Goal: Task Accomplishment & Management: Manage account settings

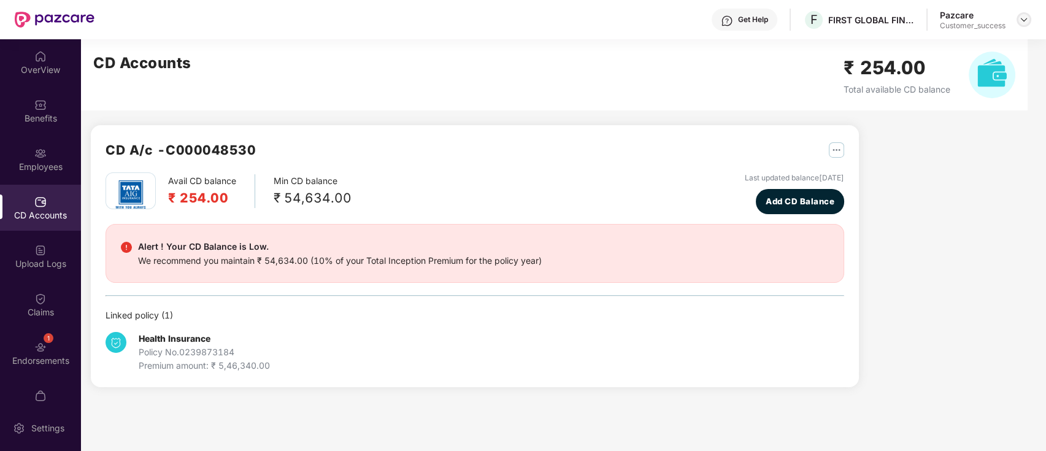
click at [1026, 17] on img at bounding box center [1024, 20] width 10 height 10
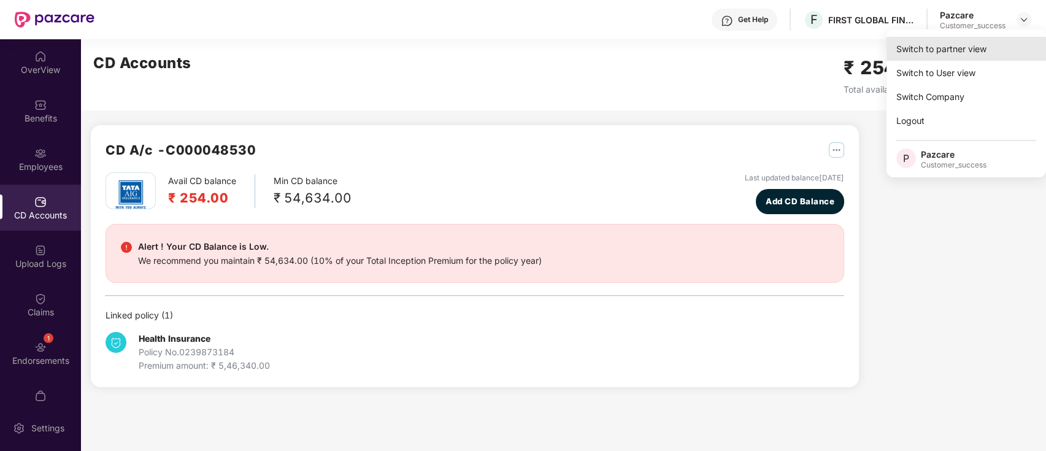
click at [996, 42] on div "Switch to partner view" at bounding box center [967, 49] width 160 height 24
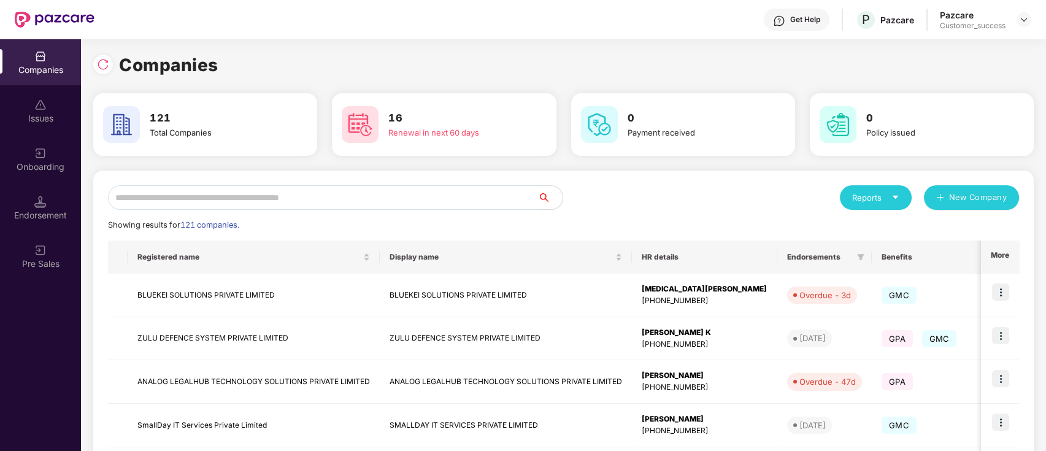
click at [206, 190] on input "text" at bounding box center [323, 197] width 430 height 25
type input "*"
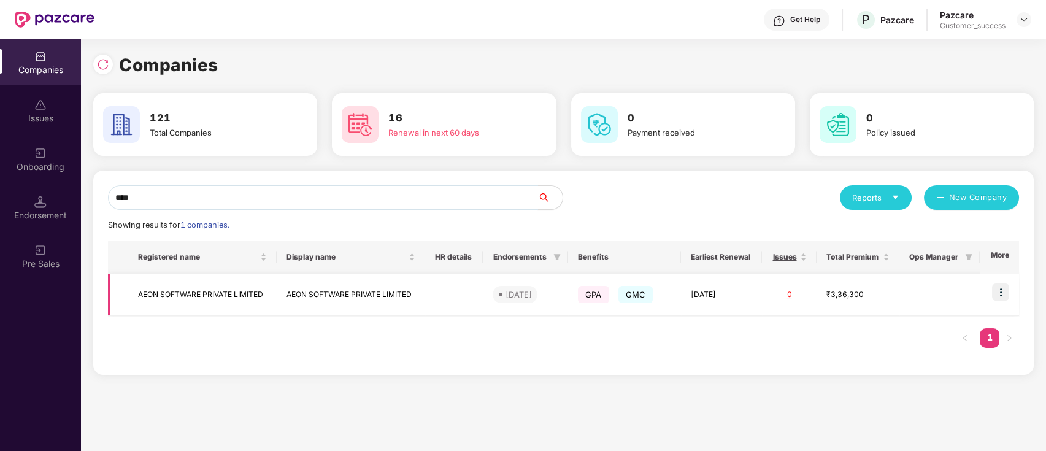
type input "****"
click at [996, 291] on img at bounding box center [1000, 291] width 17 height 17
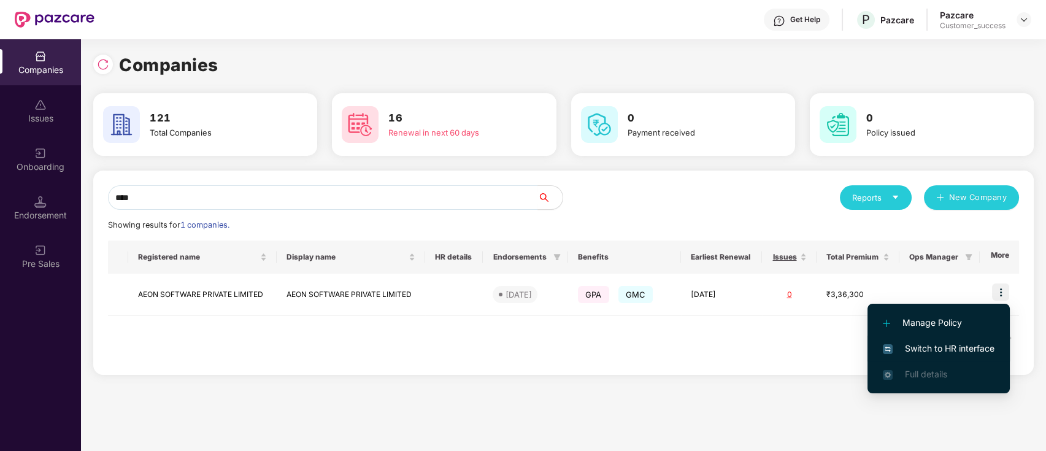
click at [928, 345] on span "Switch to HR interface" at bounding box center [939, 348] width 112 height 13
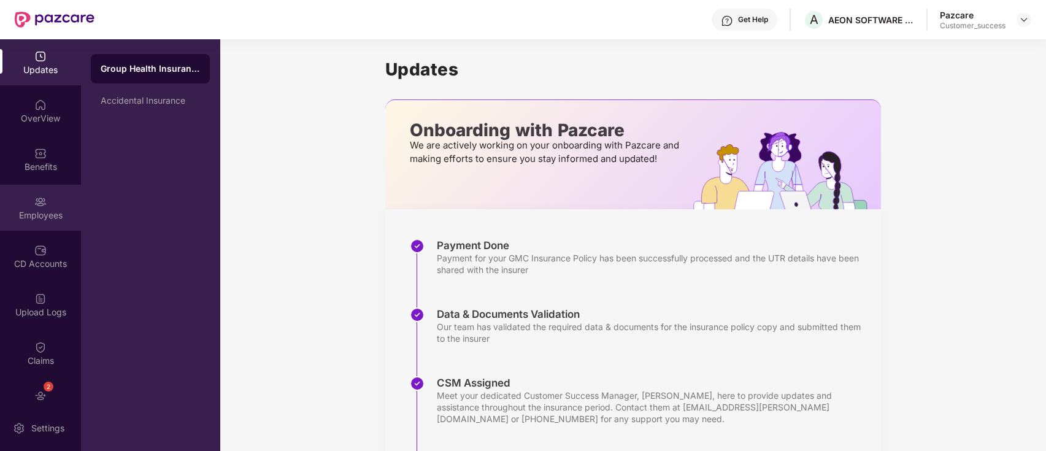
click at [15, 188] on div "Employees" at bounding box center [40, 208] width 81 height 46
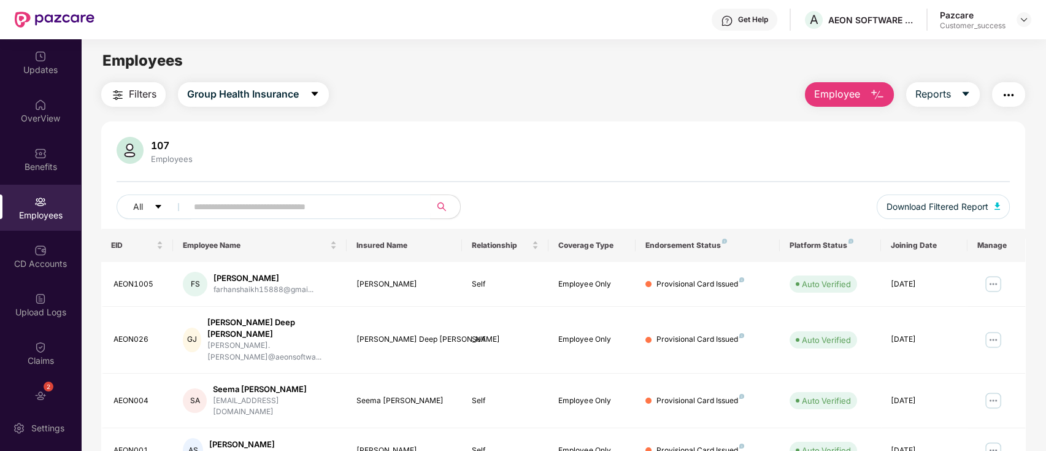
scroll to position [302, 0]
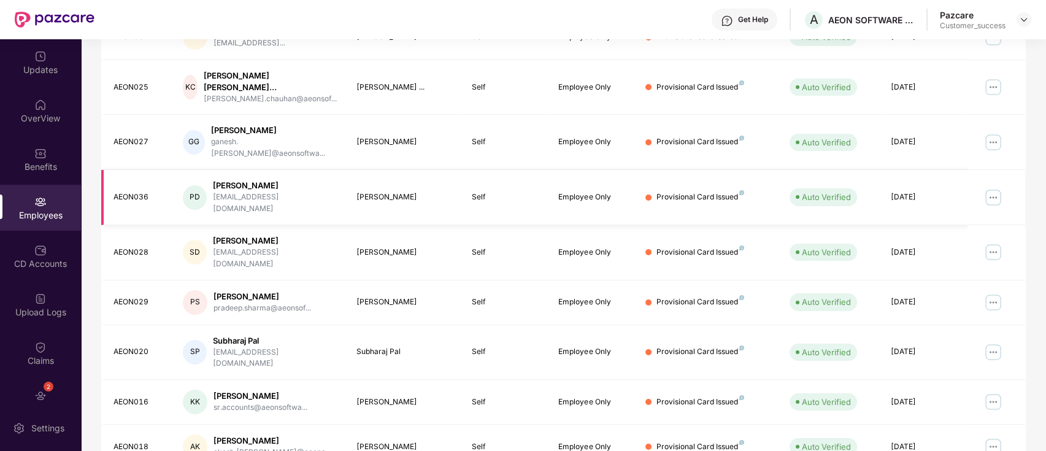
scroll to position [0, 0]
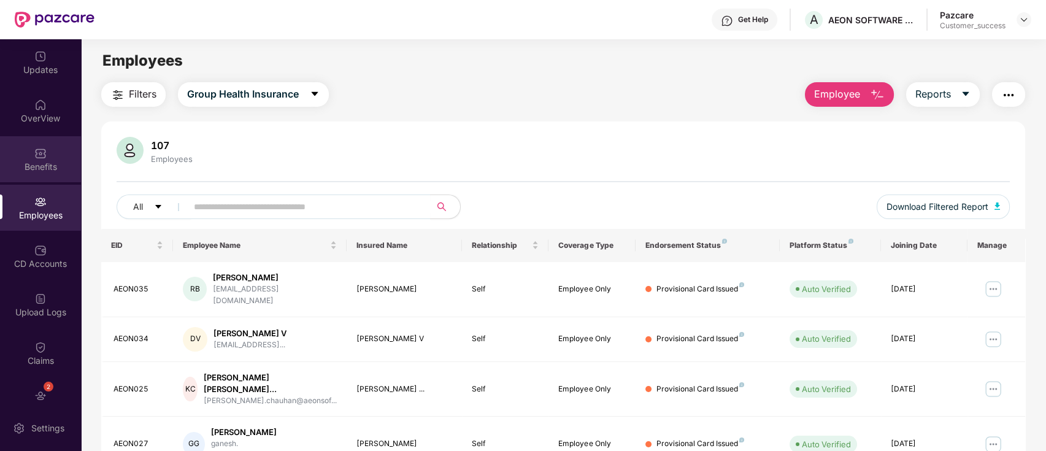
click at [36, 181] on div "Benefits" at bounding box center [40, 159] width 81 height 46
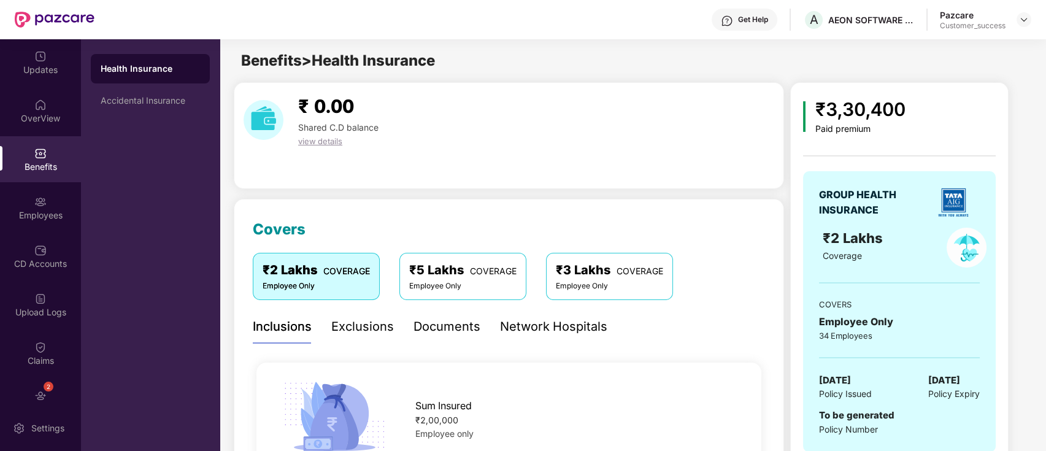
click at [609, 187] on div "₹ 0.00 Shared C.D balance view details" at bounding box center [509, 135] width 550 height 107
click at [966, 201] on img at bounding box center [953, 202] width 43 height 43
click at [961, 202] on img at bounding box center [953, 202] width 43 height 43
drag, startPoint x: 550, startPoint y: 331, endPoint x: 556, endPoint y: 318, distance: 14.0
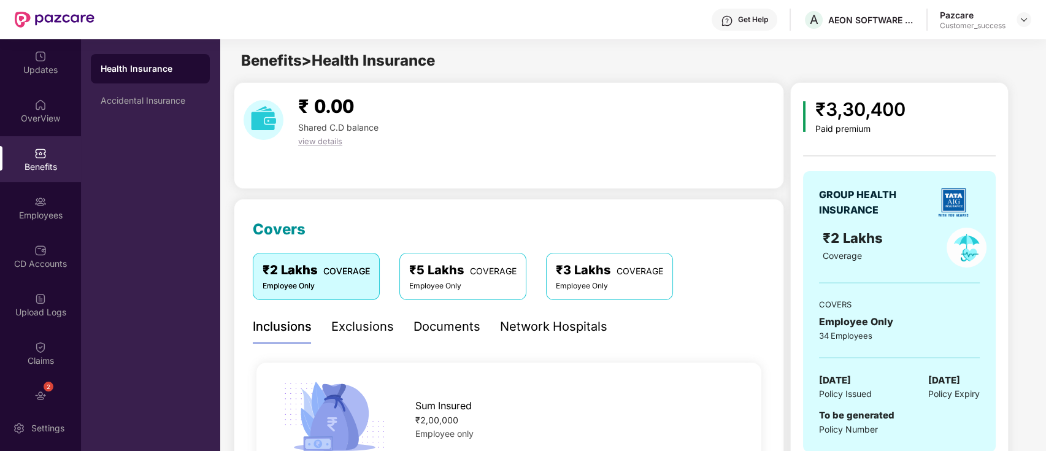
click at [550, 331] on div "Network Hospitals" at bounding box center [553, 326] width 107 height 19
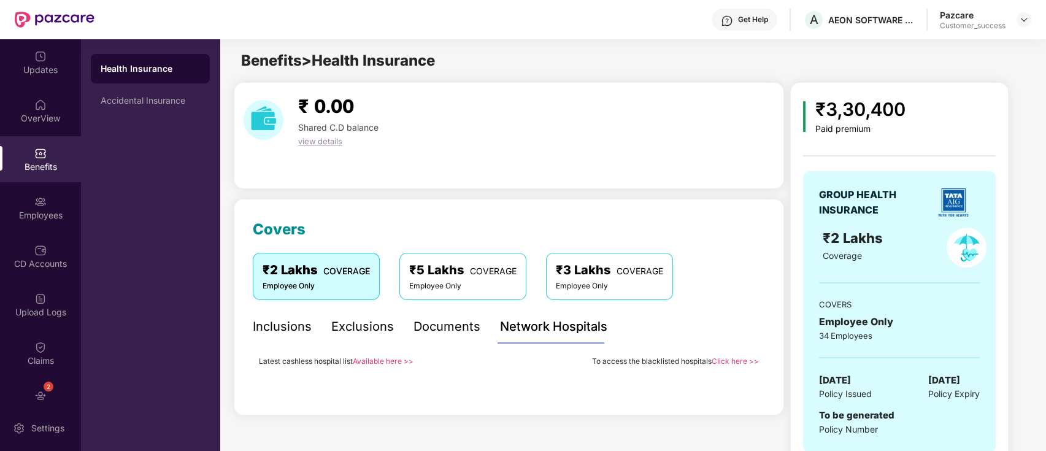
click at [395, 361] on link "Available here >>" at bounding box center [383, 360] width 61 height 9
click at [872, 20] on div "AEON SOFTWARE PRIVATE LIMITED" at bounding box center [871, 20] width 86 height 12
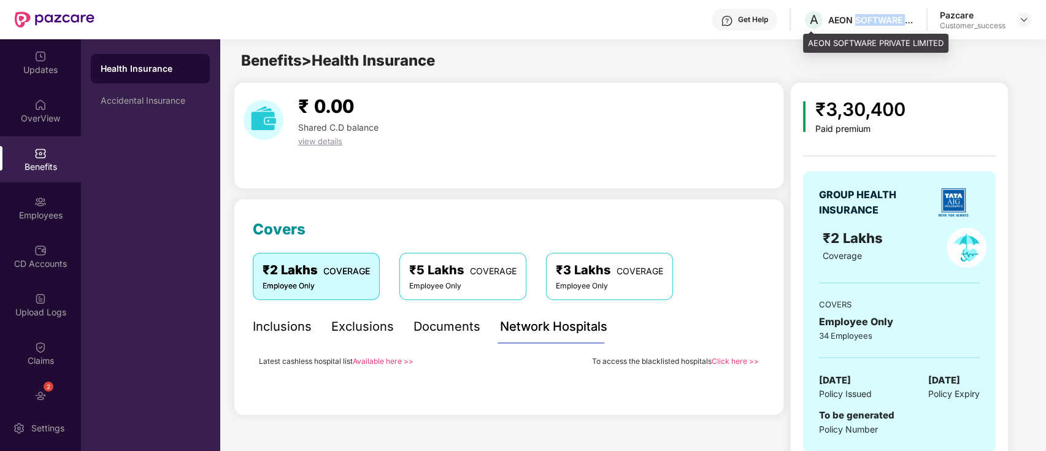
click at [872, 20] on div "AEON SOFTWARE PRIVATE LIMITED" at bounding box center [871, 20] width 86 height 12
copy div "AEON SOFTWARE PRIVATE LIMITED"
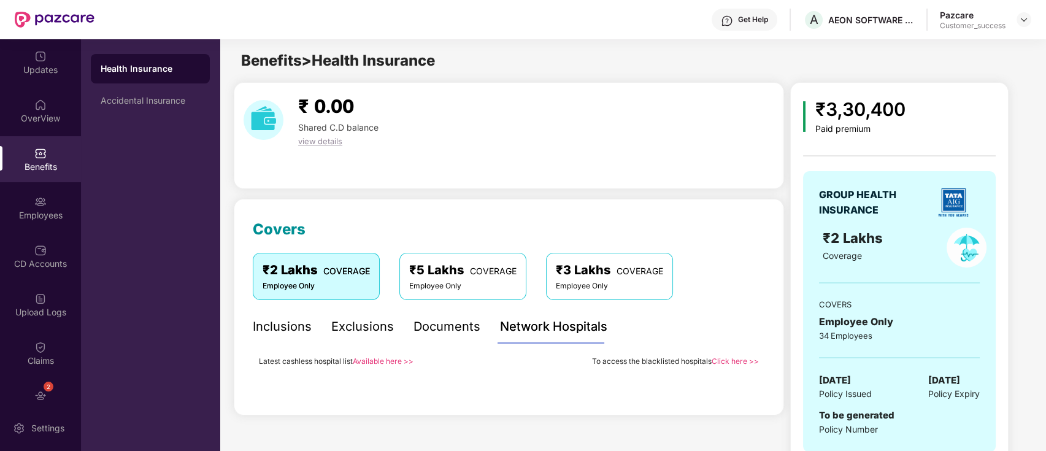
click at [760, 83] on div "₹ 0.00 Shared C.D balance view details" at bounding box center [509, 135] width 550 height 107
click at [871, 21] on div "AEON SOFTWARE PRIVATE LIMITED" at bounding box center [871, 20] width 86 height 12
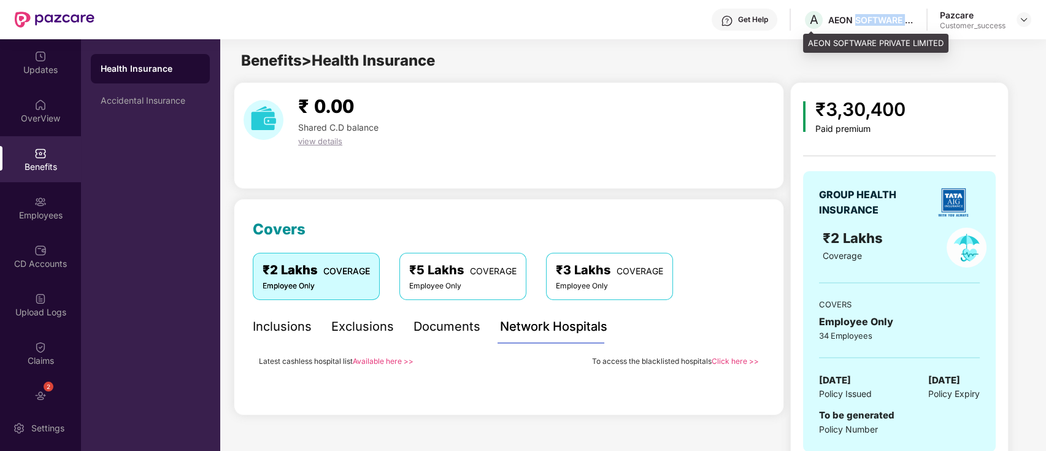
click at [871, 21] on div "AEON SOFTWARE PRIVATE LIMITED" at bounding box center [871, 20] width 86 height 12
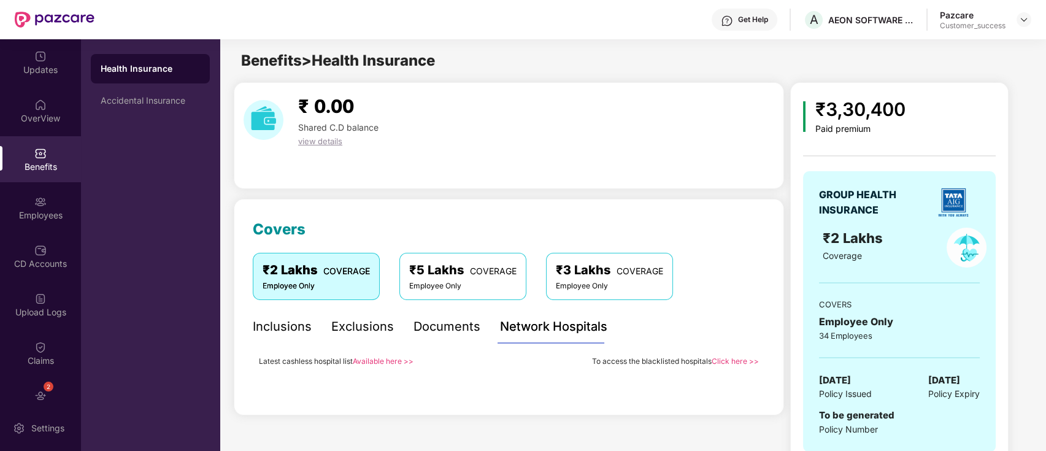
click at [595, 166] on div "₹ 0.00 Shared C.D balance view details" at bounding box center [509, 135] width 550 height 107
click at [578, 138] on div "₹ 0.00 Shared C.D balance view details" at bounding box center [509, 120] width 541 height 56
click at [285, 331] on div "Inclusions" at bounding box center [282, 326] width 59 height 19
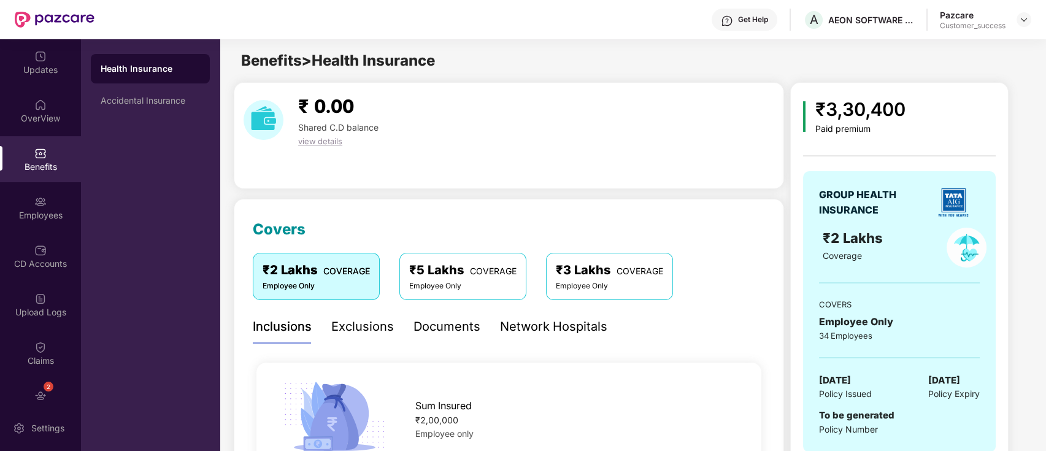
drag, startPoint x: 845, startPoint y: 85, endPoint x: 841, endPoint y: 76, distance: 9.9
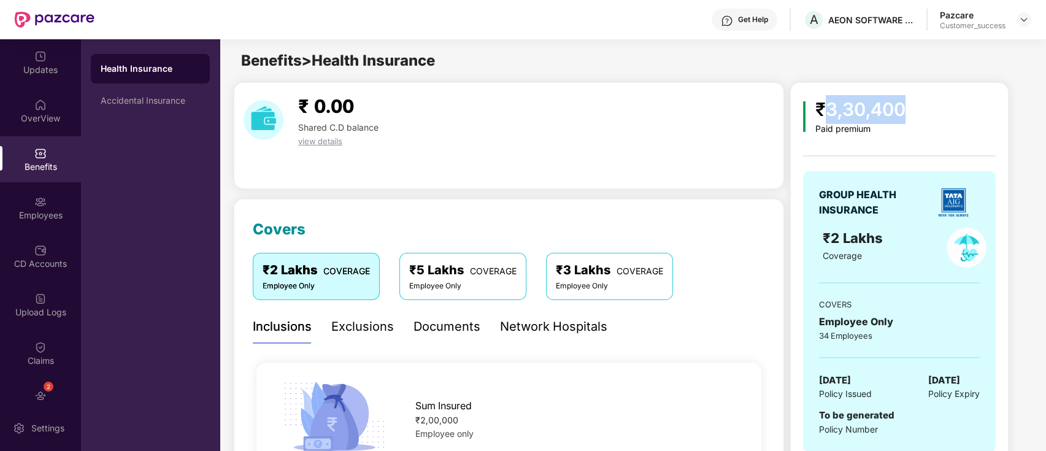
click at [841, 106] on div "₹3,30,400" at bounding box center [860, 109] width 90 height 29
click at [842, 106] on div "₹3,30,400" at bounding box center [860, 109] width 90 height 29
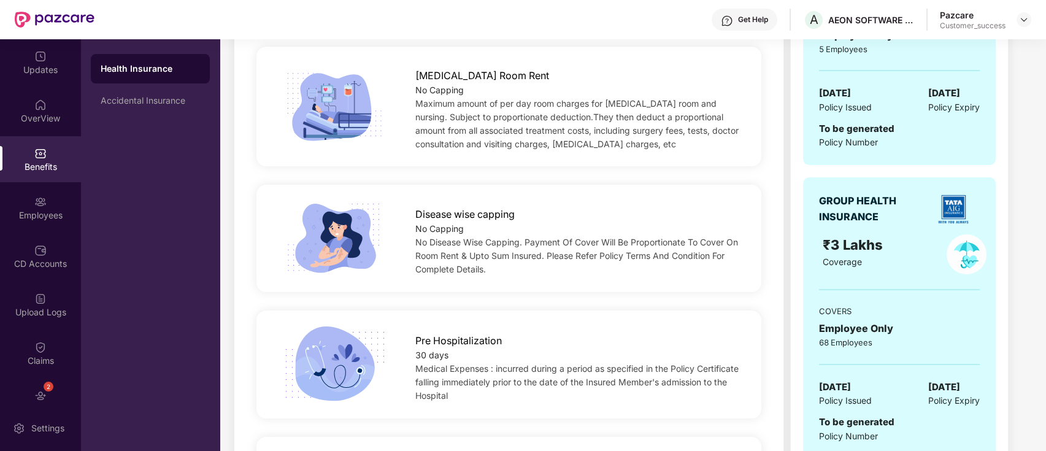
scroll to position [92, 0]
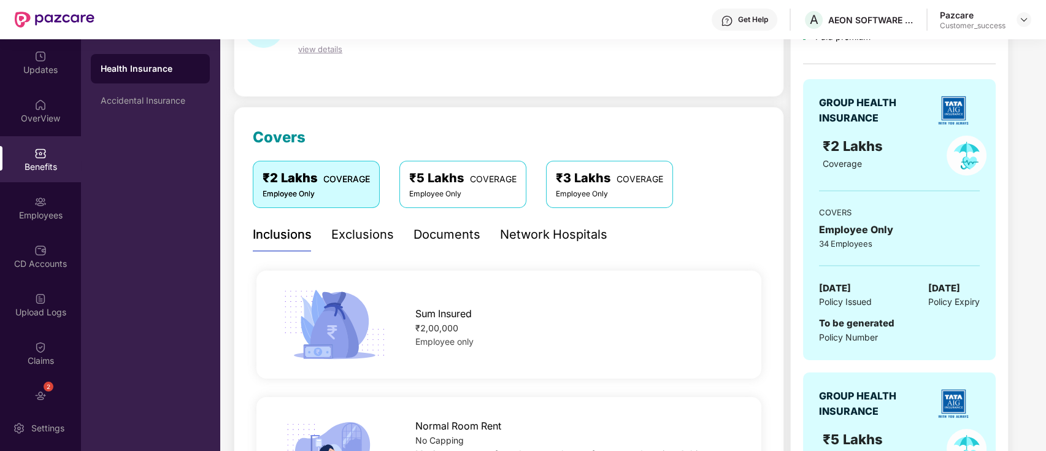
click at [391, 242] on div "Exclusions" at bounding box center [362, 234] width 63 height 19
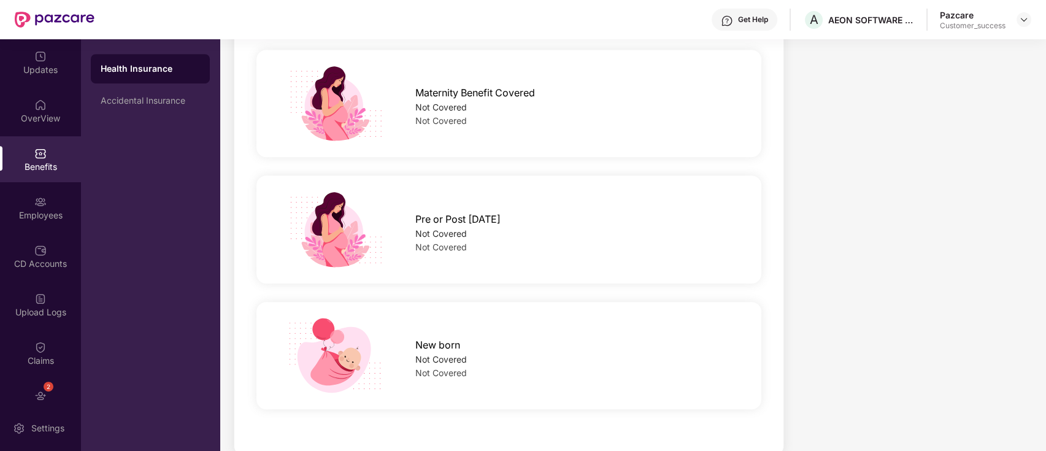
scroll to position [1346, 0]
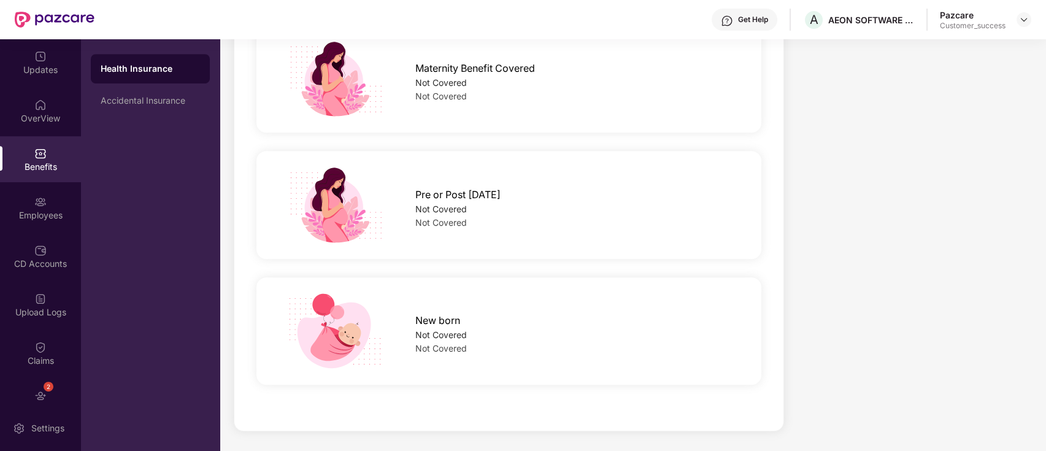
drag, startPoint x: 754, startPoint y: 17, endPoint x: 749, endPoint y: 26, distance: 9.9
click at [755, 17] on div "Get Help" at bounding box center [753, 20] width 30 height 10
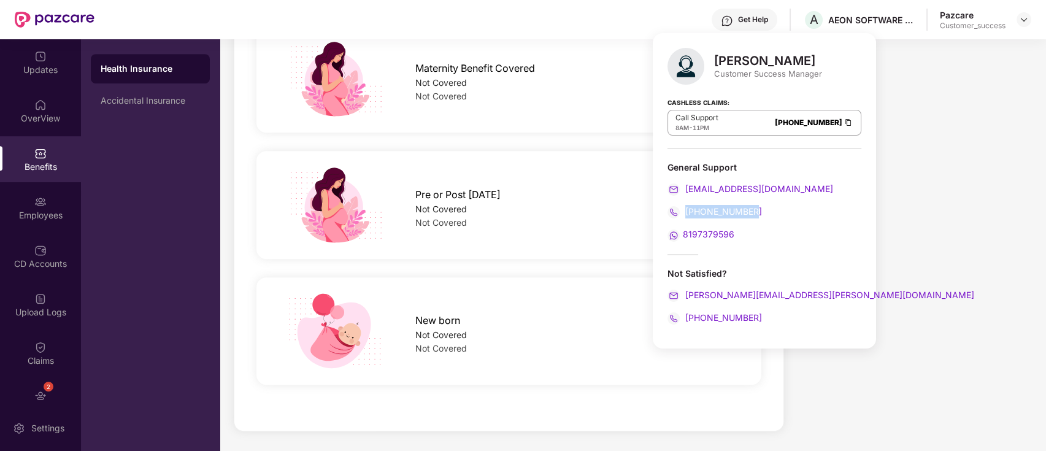
drag, startPoint x: 752, startPoint y: 209, endPoint x: 686, endPoint y: 209, distance: 66.3
click at [686, 209] on div "[PHONE_NUMBER]" at bounding box center [765, 211] width 194 height 13
copy span "[PHONE_NUMBER]"
click at [253, 162] on div "Pre or Post [DATE] Not Covered Not Covered" at bounding box center [509, 205] width 512 height 126
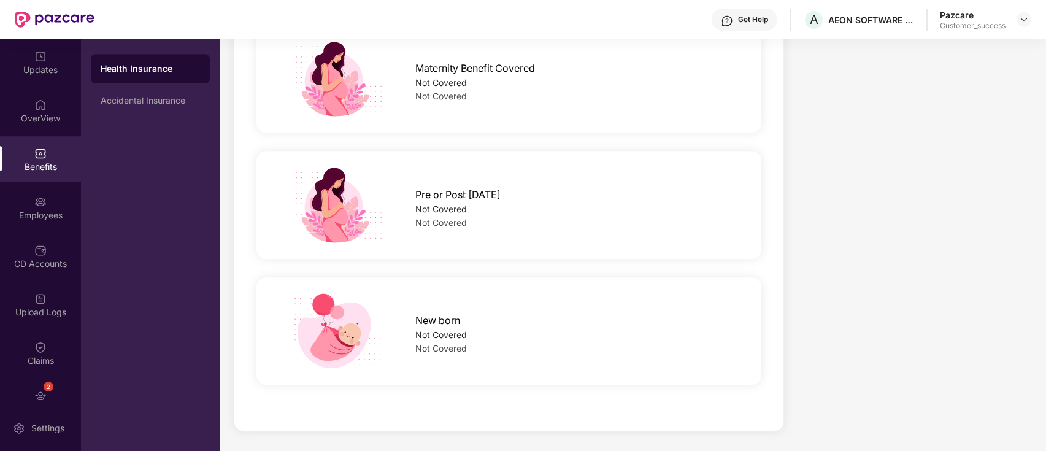
click at [126, 210] on div "Health Insurance Accidental Insurance" at bounding box center [150, 245] width 139 height 412
click at [52, 174] on div "Benefits" at bounding box center [40, 159] width 81 height 46
click at [31, 201] on div "Employees" at bounding box center [40, 208] width 81 height 46
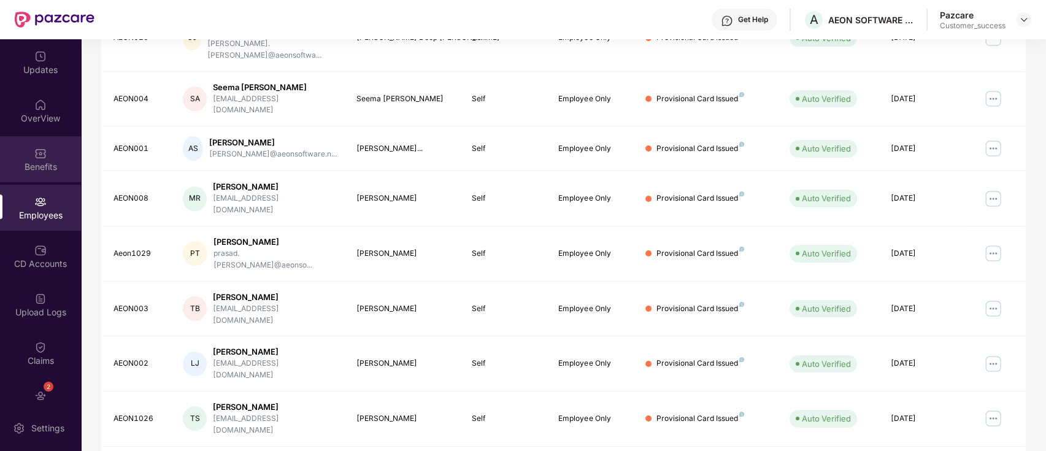
scroll to position [302, 0]
click at [1031, 20] on header "Get Help A AEON SOFTWARE PRIVATE LIMITED Pazcare Customer_success" at bounding box center [523, 19] width 1046 height 39
click at [1021, 27] on div "Pazcare Customer_success" at bounding box center [985, 19] width 91 height 21
click at [1025, 22] on img at bounding box center [1024, 20] width 10 height 10
click at [887, 29] on div "Switch to partner view" at bounding box center [887, 29] width 0 height 0
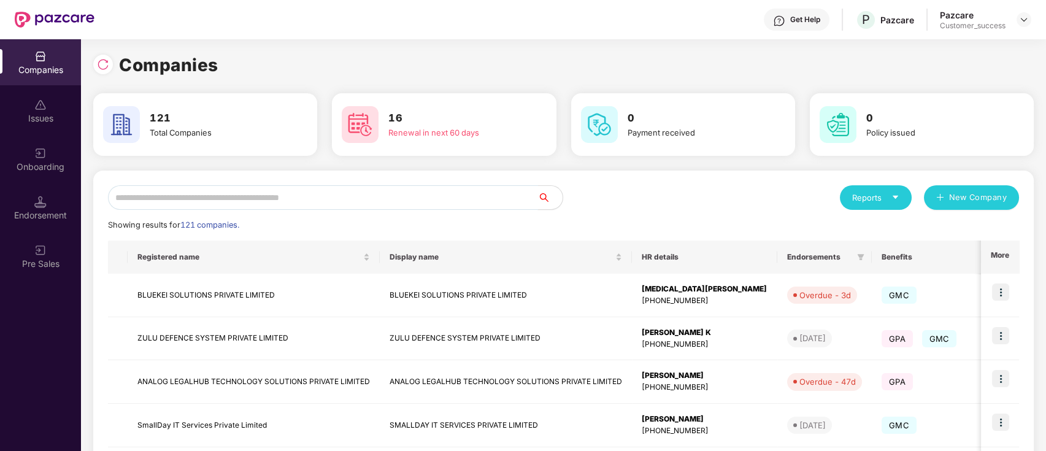
click at [224, 204] on input "text" at bounding box center [323, 197] width 430 height 25
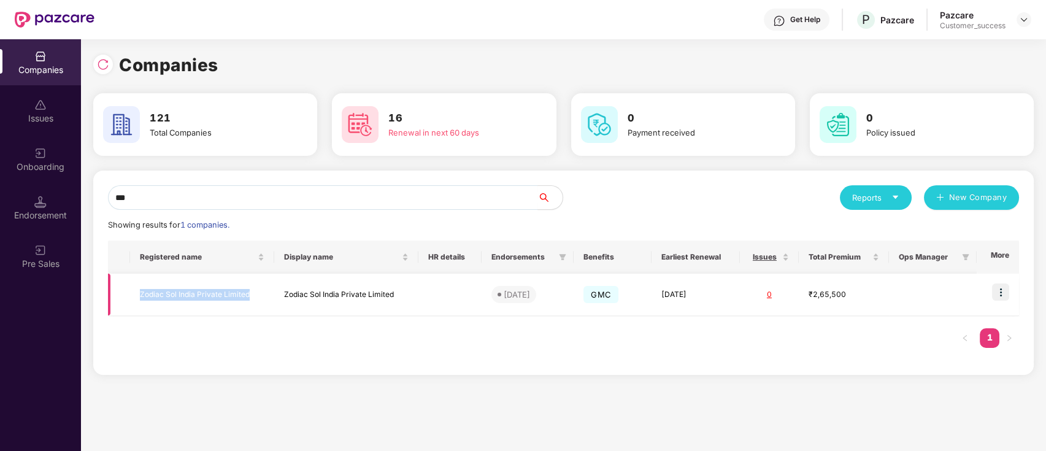
copy tr "Zodiac Sol India Private Limited"
drag, startPoint x: 263, startPoint y: 297, endPoint x: 245, endPoint y: 7, distance: 290.1
click at [152, 253] on table "Registered name Display name HR details Endorsements Benefits Earliest Renewal …" at bounding box center [563, 278] width 911 height 75
click at [302, 202] on input "***" at bounding box center [323, 197] width 430 height 25
click at [301, 202] on input "***" at bounding box center [323, 197] width 430 height 25
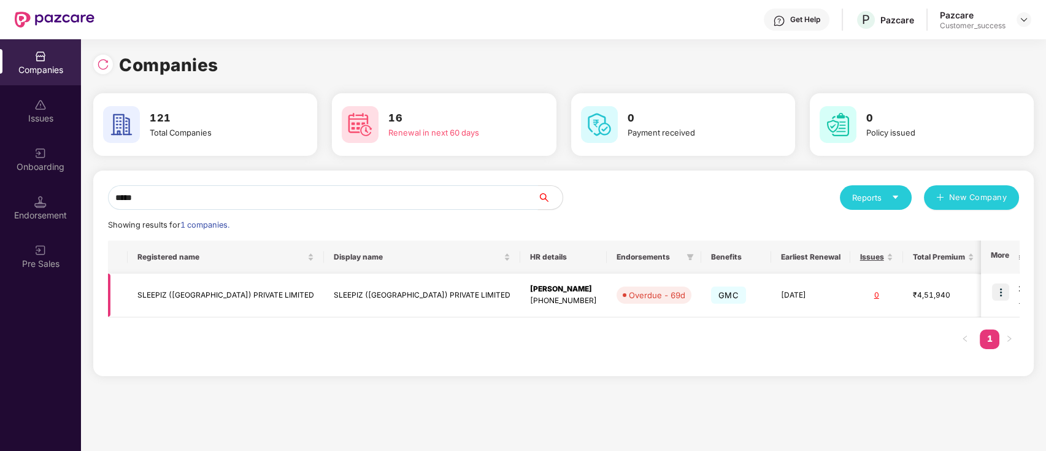
type input "*****"
click at [1003, 287] on img at bounding box center [1000, 291] width 17 height 17
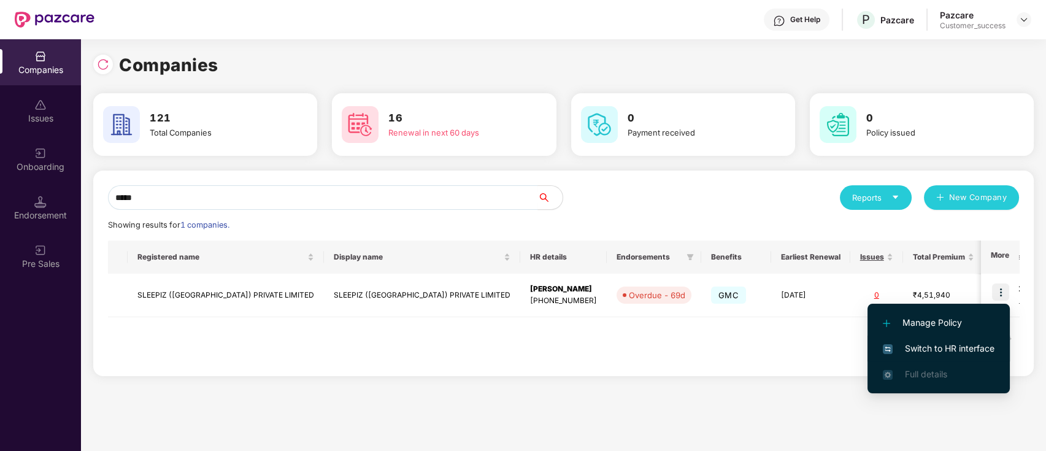
click at [937, 349] on span "Switch to HR interface" at bounding box center [939, 348] width 112 height 13
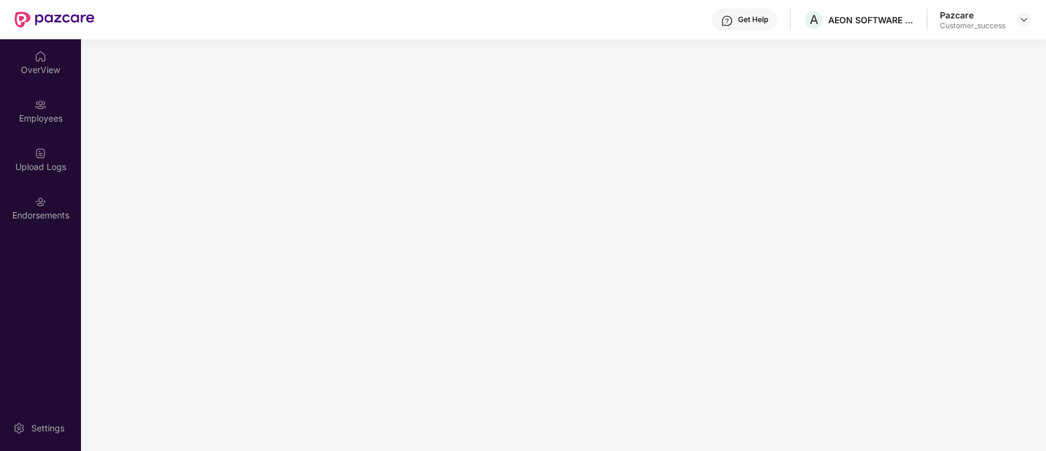
click at [17, 247] on div "OverView Employees Upload Logs Endorsements Settings" at bounding box center [40, 245] width 81 height 412
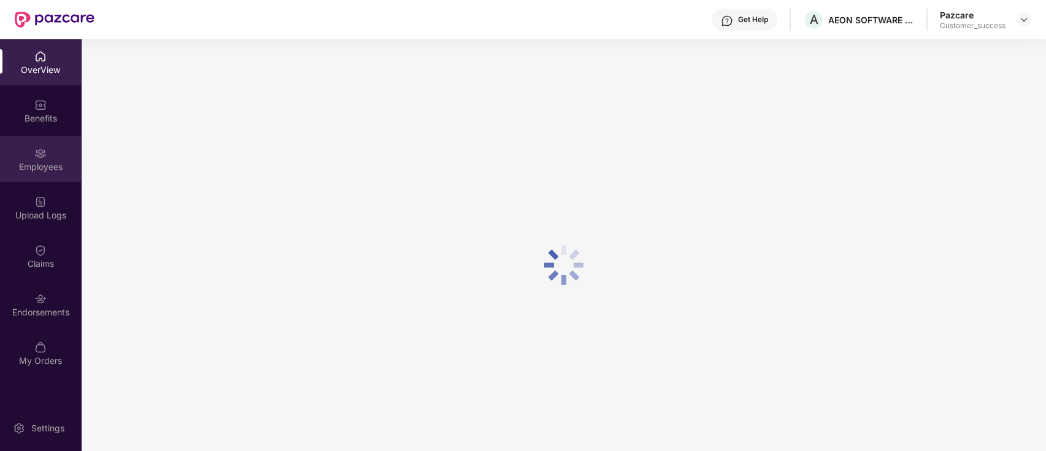
click at [18, 164] on div "Employees" at bounding box center [40, 167] width 81 height 12
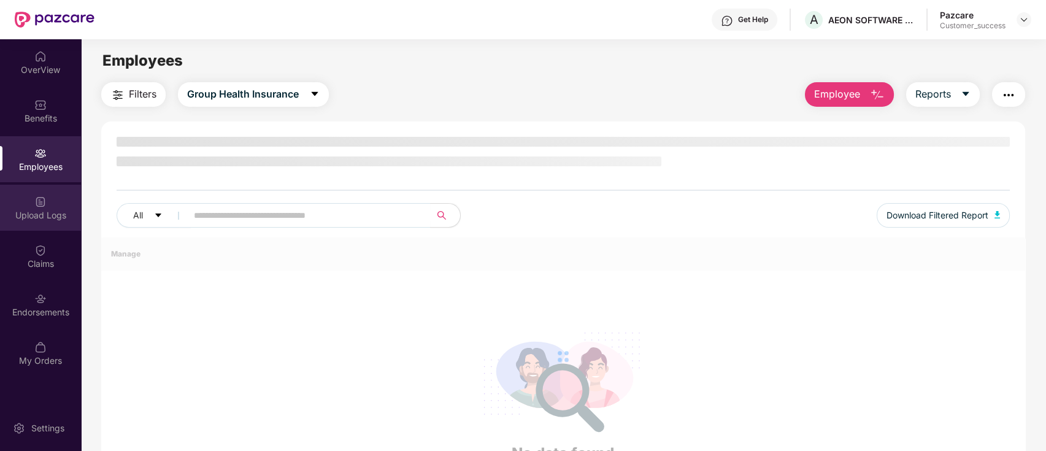
click at [29, 204] on div "Upload Logs" at bounding box center [40, 208] width 81 height 46
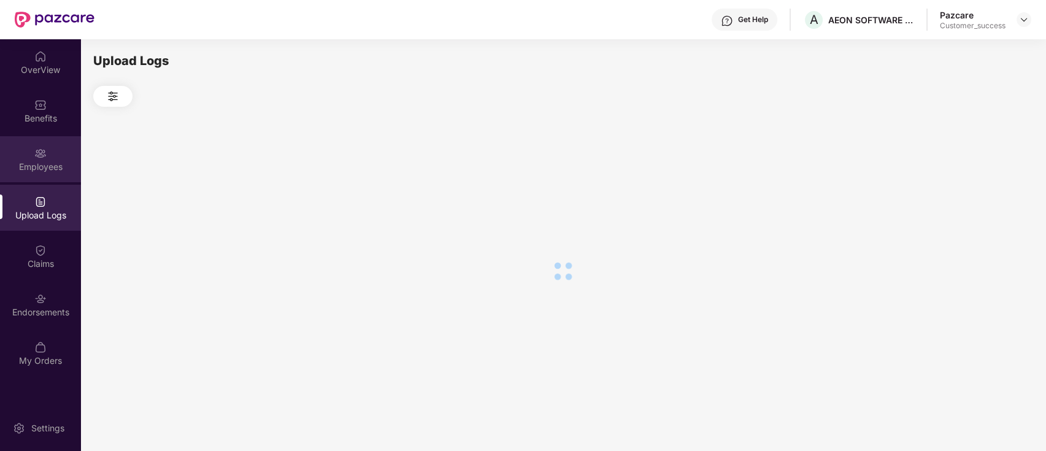
click at [49, 169] on div "Employees" at bounding box center [40, 167] width 81 height 12
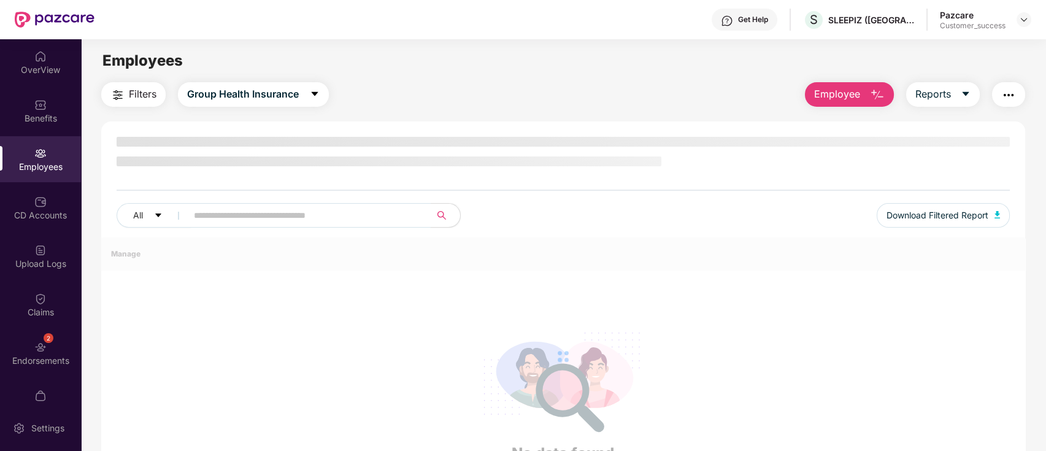
click at [241, 214] on input "text" at bounding box center [304, 215] width 220 height 18
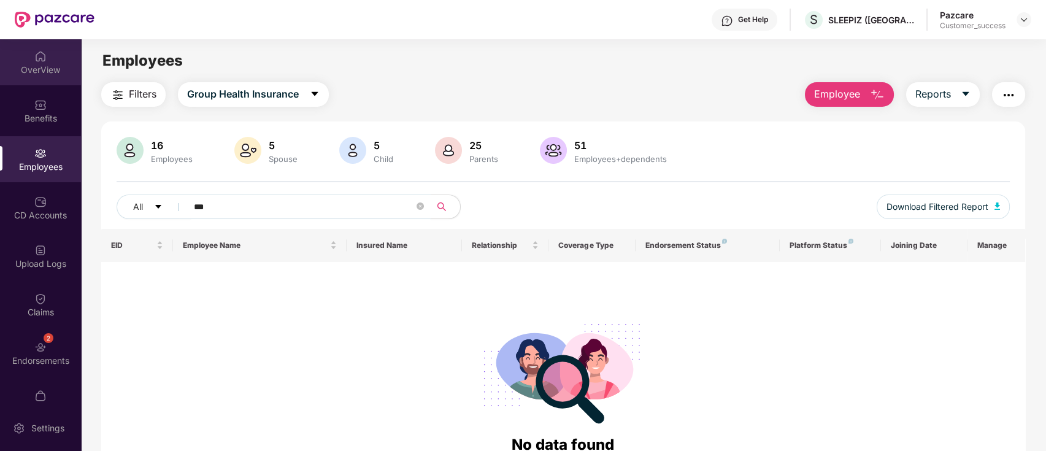
type input "***"
click at [1029, 16] on div at bounding box center [1024, 19] width 15 height 15
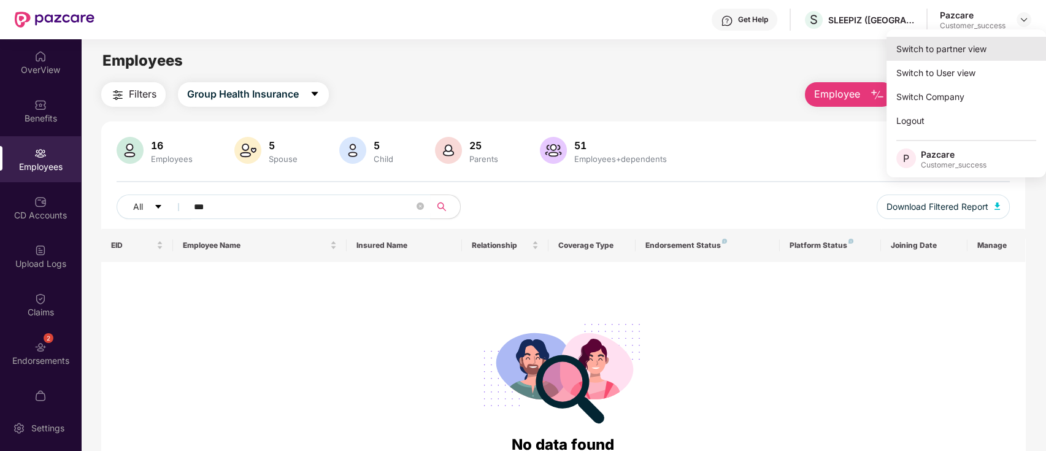
click at [986, 47] on div "Switch to partner view" at bounding box center [967, 49] width 160 height 24
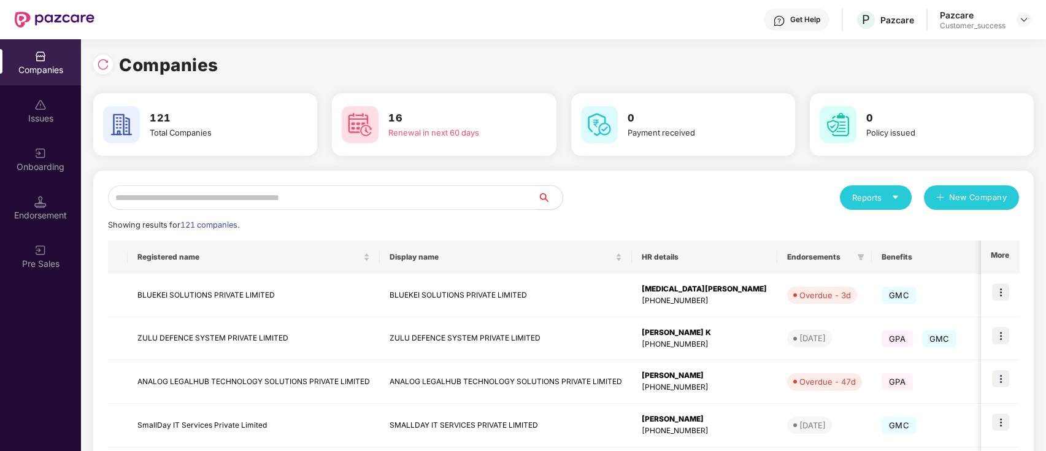
click at [216, 198] on input "text" at bounding box center [323, 197] width 430 height 25
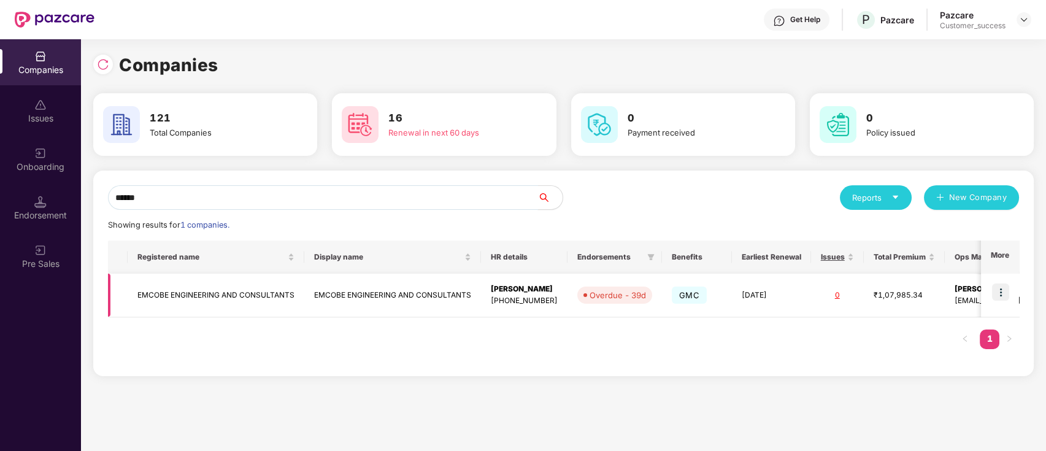
type input "******"
click at [1004, 291] on img at bounding box center [1000, 291] width 17 height 17
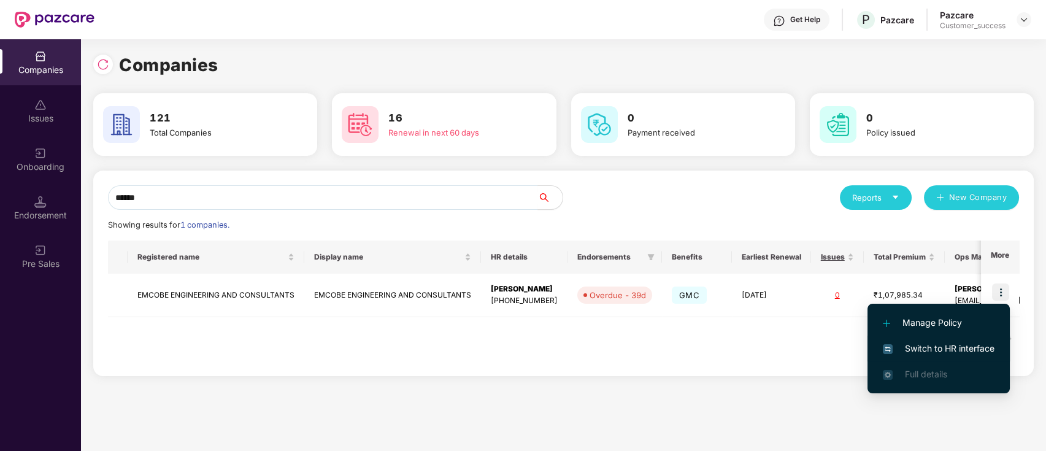
click at [937, 342] on span "Switch to HR interface" at bounding box center [939, 348] width 112 height 13
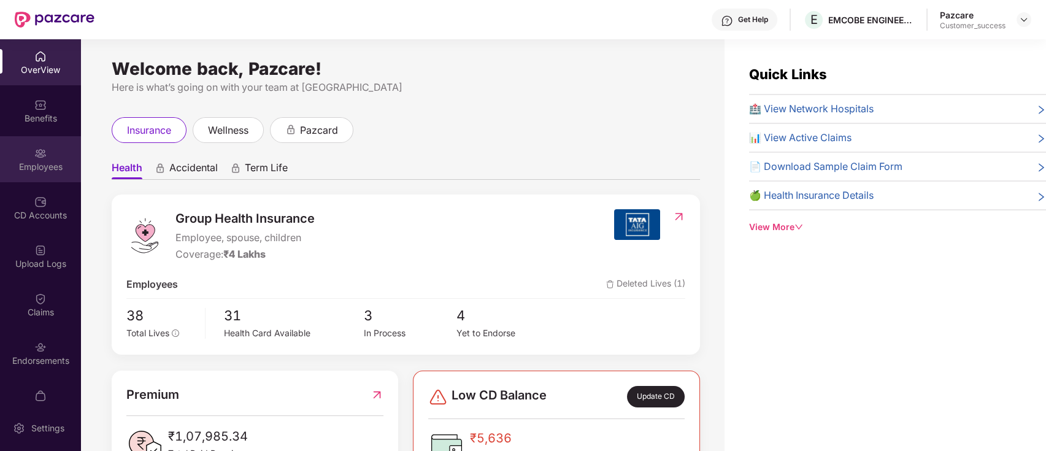
click at [48, 172] on div "Employees" at bounding box center [40, 167] width 81 height 12
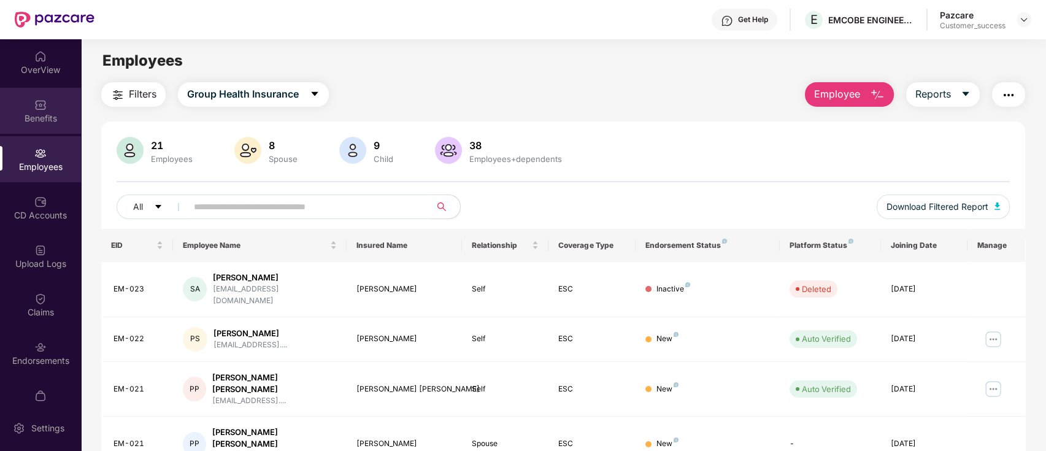
click at [33, 113] on div "Benefits" at bounding box center [40, 118] width 81 height 12
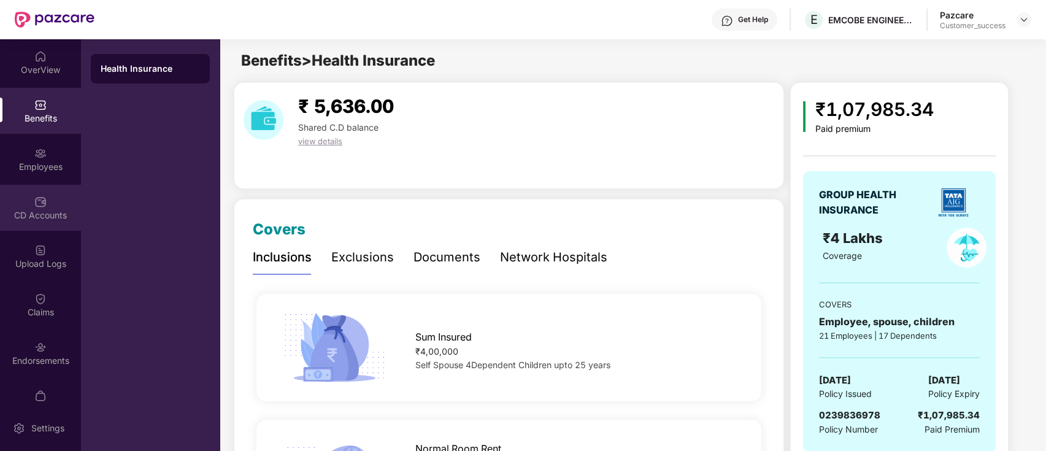
click at [31, 209] on div "CD Accounts" at bounding box center [40, 215] width 81 height 12
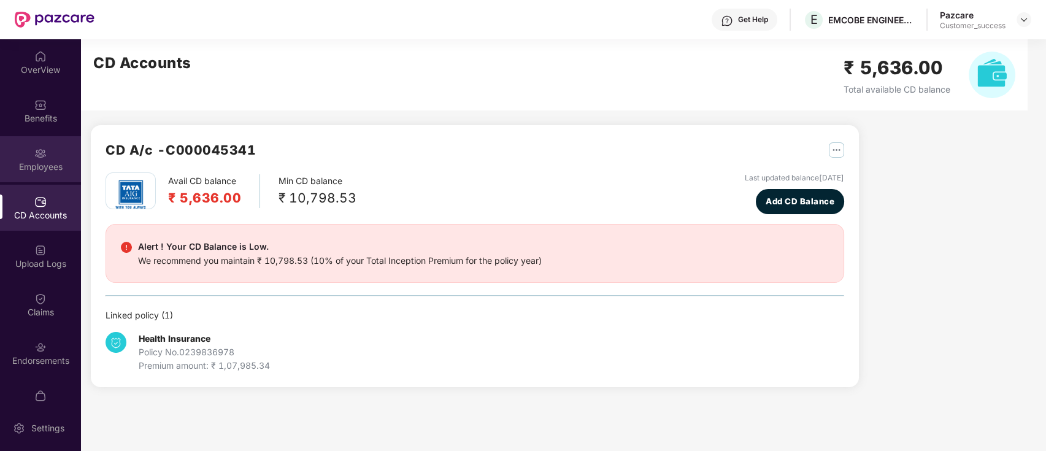
drag, startPoint x: 31, startPoint y: 209, endPoint x: 29, endPoint y: 157, distance: 51.6
click at [29, 157] on div "Employees" at bounding box center [40, 159] width 81 height 46
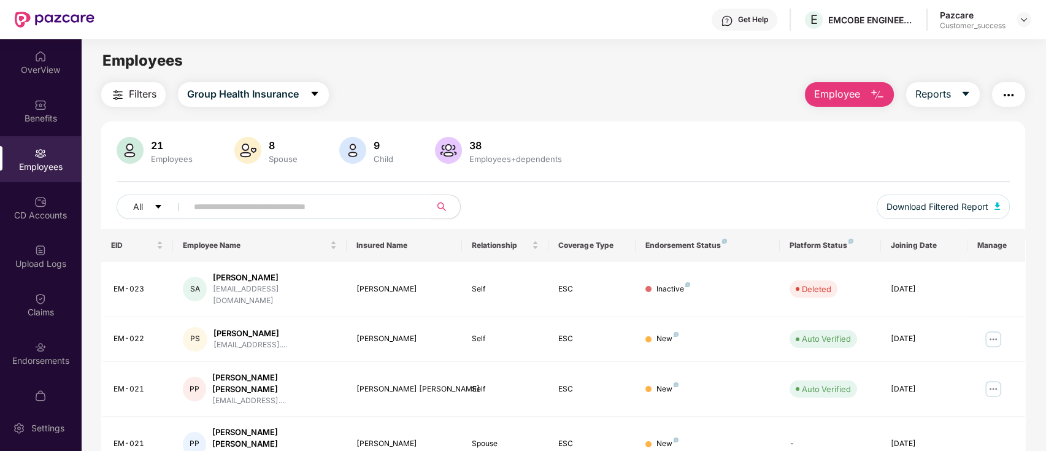
click at [842, 94] on span "Employee" at bounding box center [837, 94] width 46 height 15
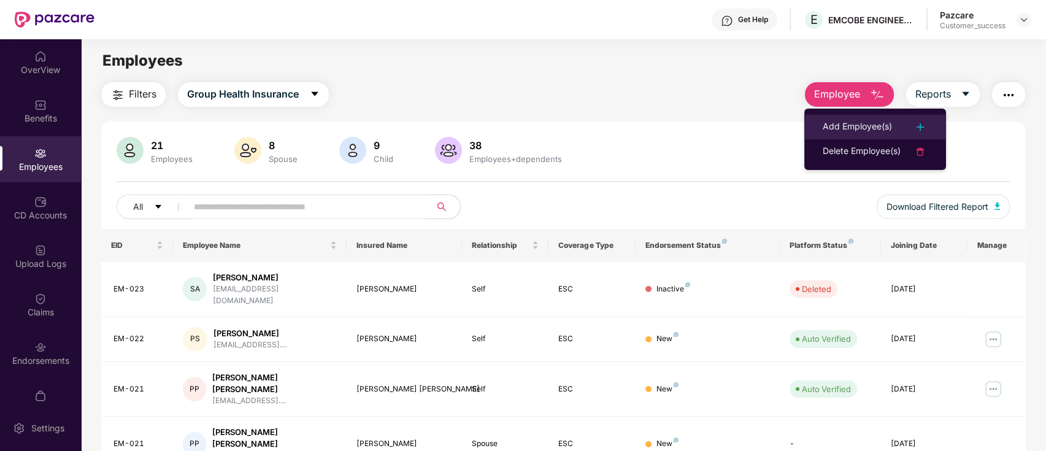
click at [859, 129] on div "Add Employee(s)" at bounding box center [857, 127] width 69 height 15
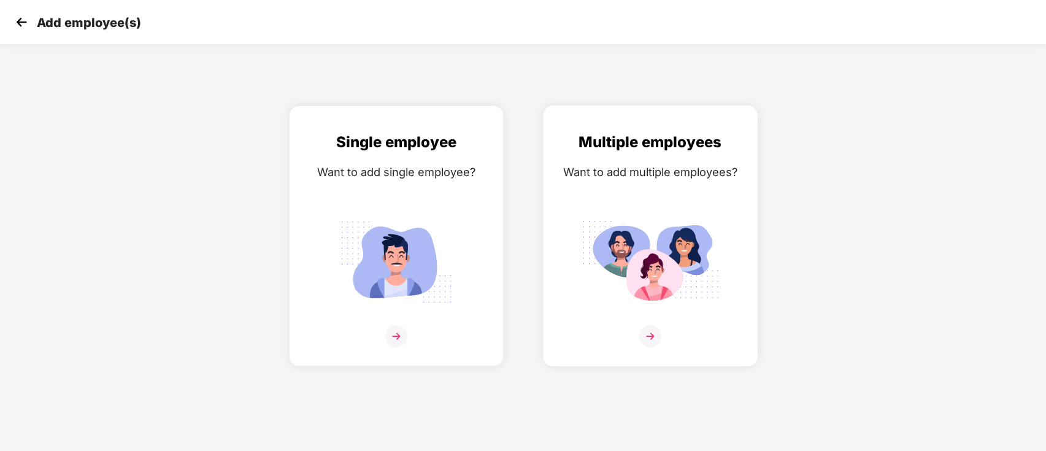
click at [645, 215] on div "Multiple employees Want to add multiple employees?" at bounding box center [650, 247] width 189 height 232
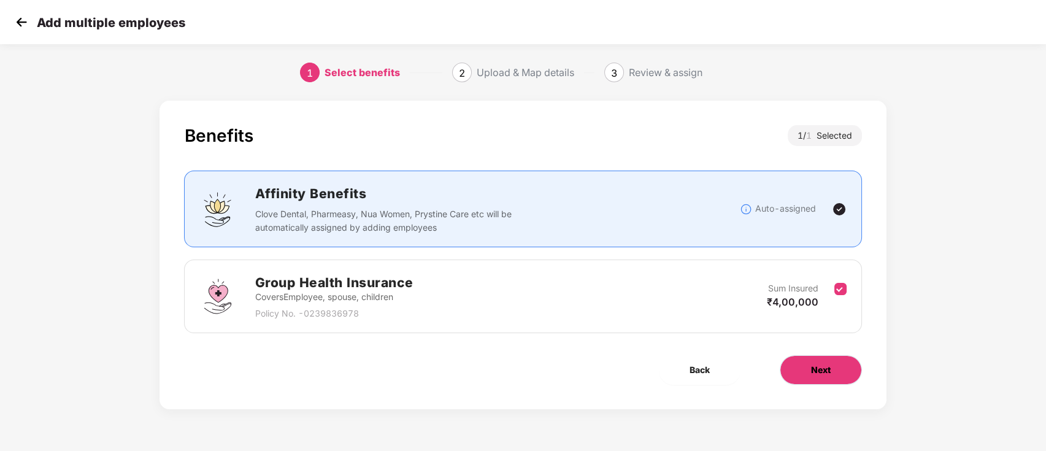
click at [835, 375] on button "Next" at bounding box center [821, 369] width 82 height 29
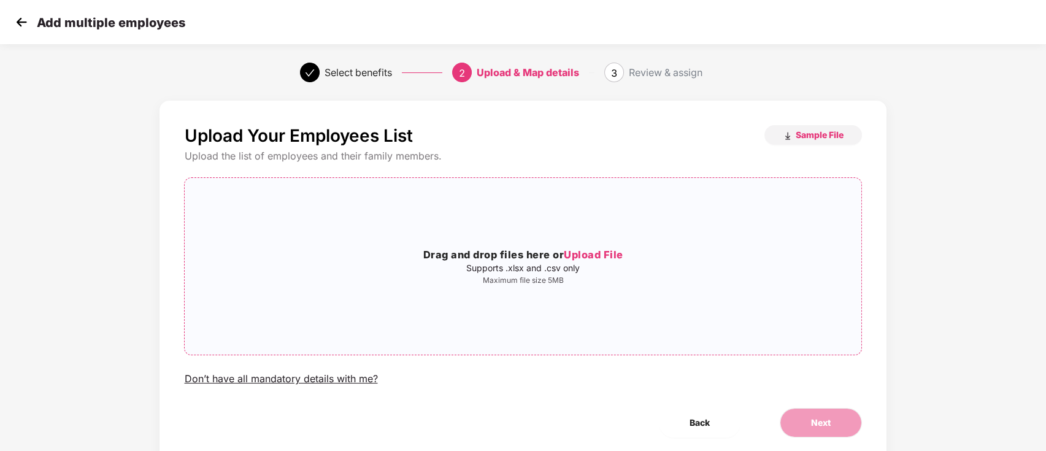
click at [608, 255] on span "Upload File" at bounding box center [594, 254] width 60 height 12
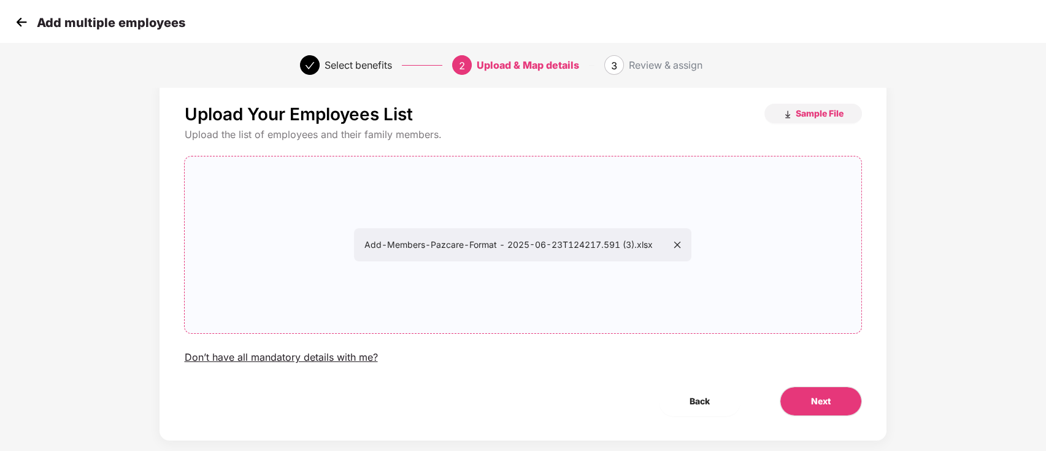
scroll to position [42, 0]
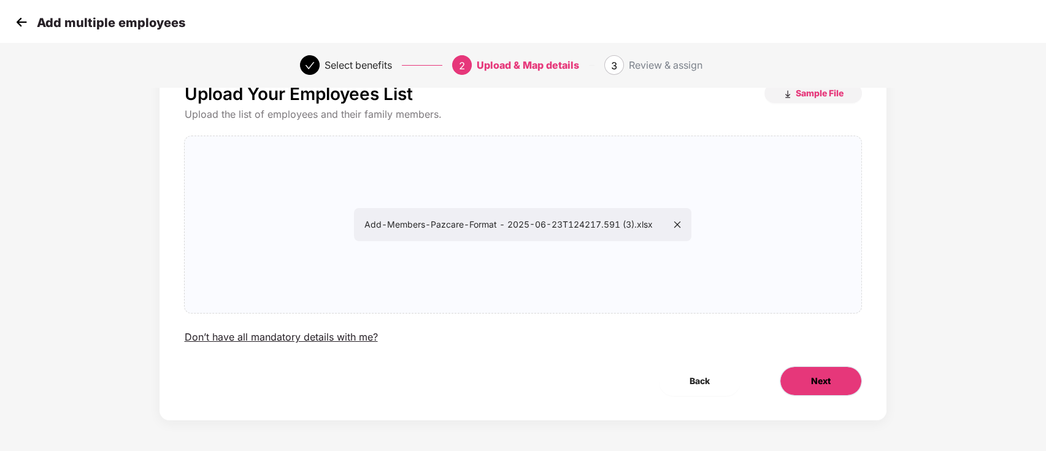
click at [809, 380] on button "Next" at bounding box center [821, 380] width 82 height 29
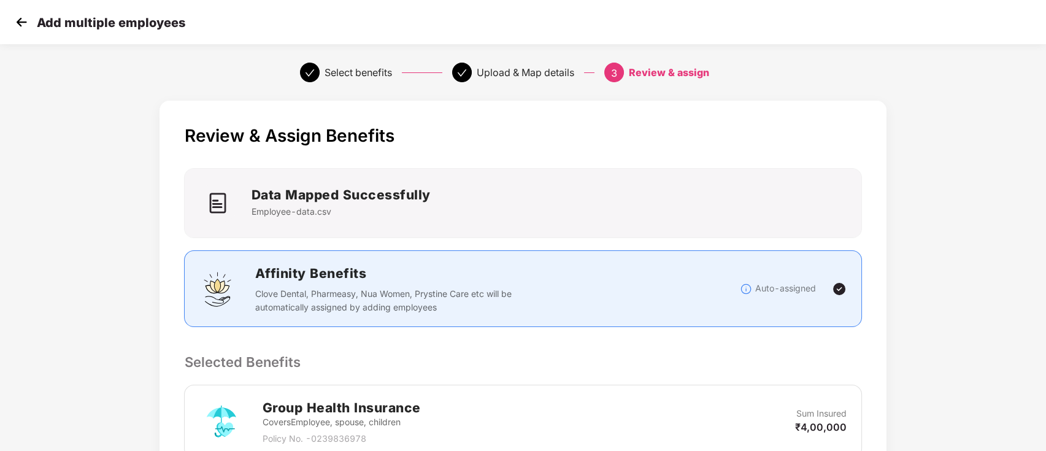
scroll to position [232, 0]
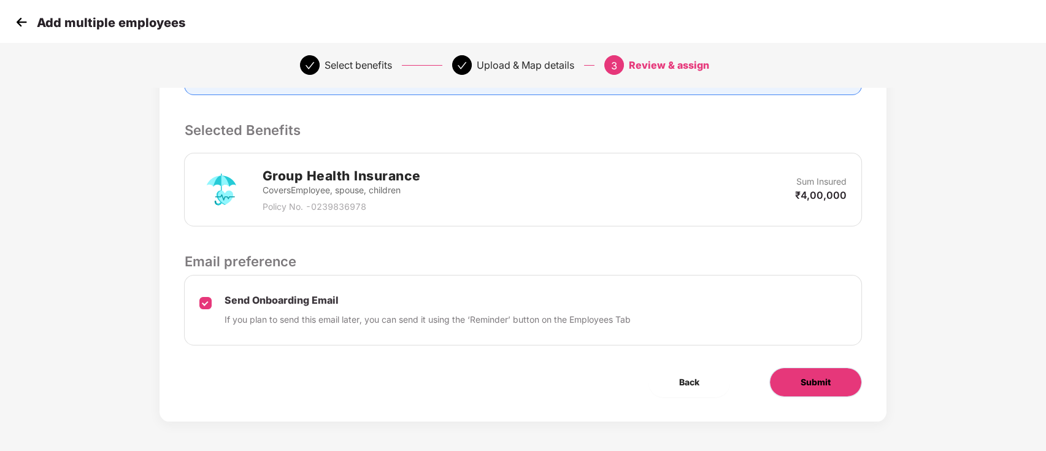
click at [814, 385] on span "Submit" at bounding box center [816, 381] width 30 height 13
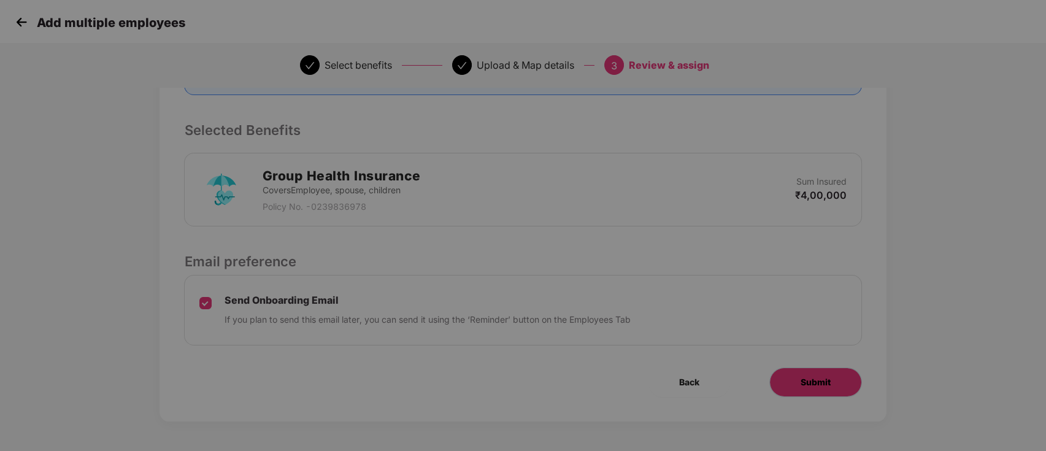
scroll to position [0, 0]
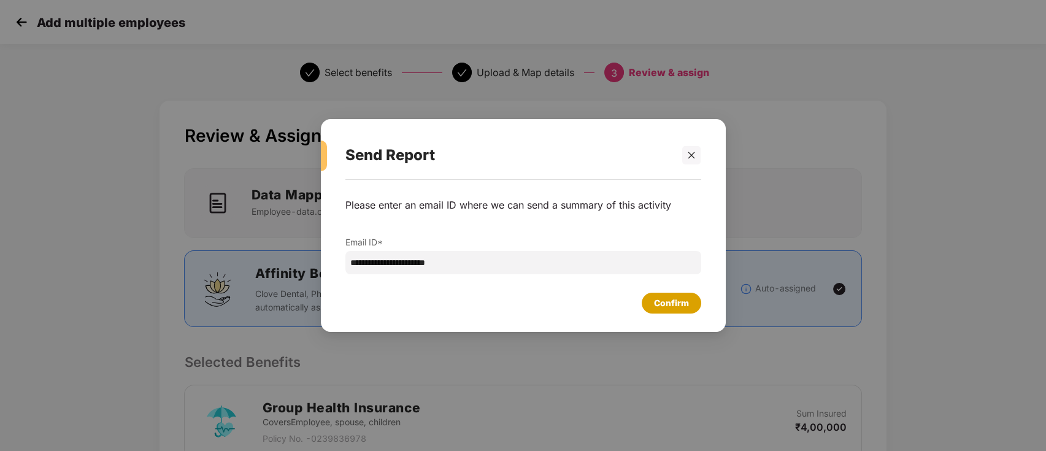
click at [676, 304] on div "Confirm" at bounding box center [671, 302] width 35 height 13
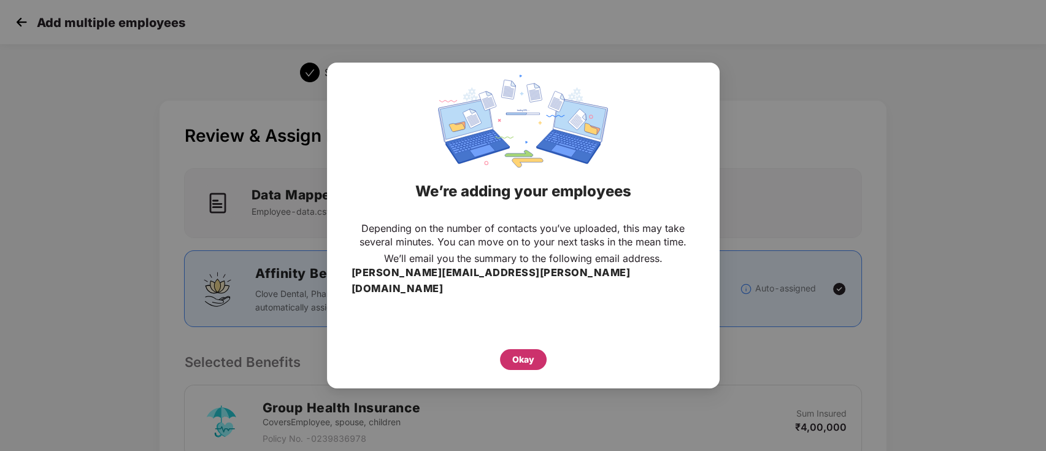
click at [509, 351] on div "Okay" at bounding box center [523, 359] width 47 height 21
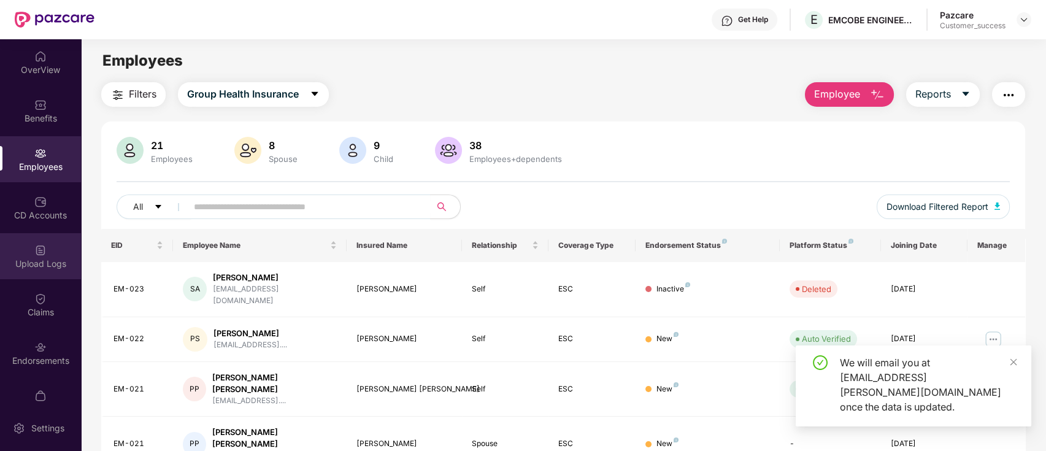
click at [47, 259] on div "Upload Logs" at bounding box center [40, 264] width 81 height 12
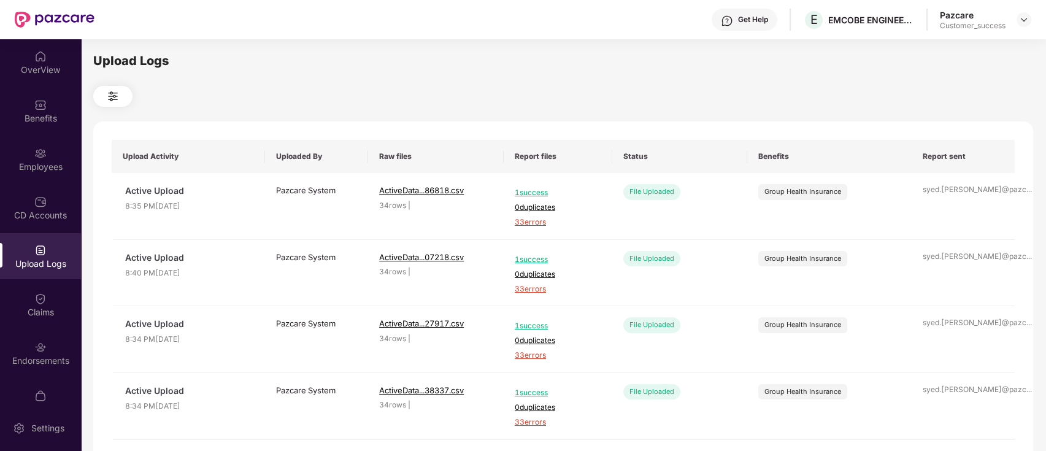
click at [35, 184] on div "OverView Benefits Employees CD Accounts Upload Logs Claims Endorsements My Orde…" at bounding box center [40, 222] width 81 height 366
click at [33, 212] on div "CD Accounts" at bounding box center [40, 215] width 81 height 12
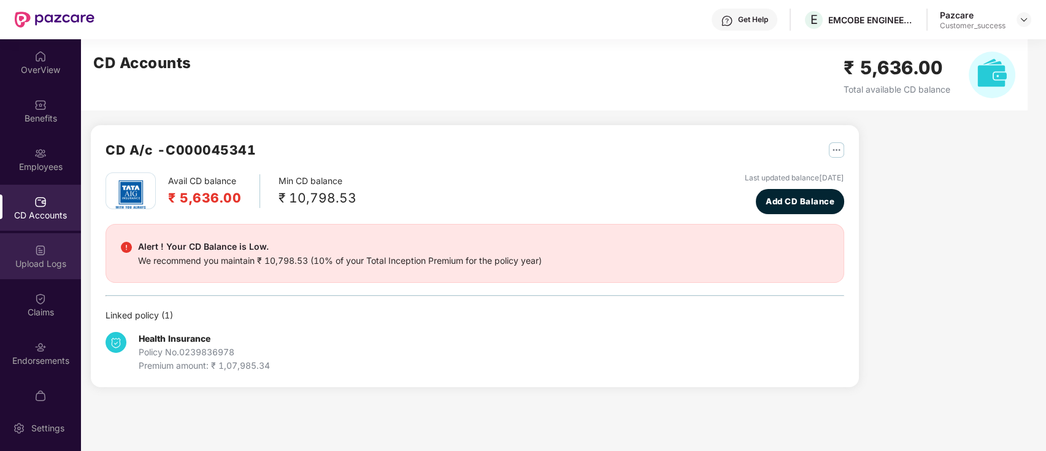
click at [45, 252] on div "Upload Logs" at bounding box center [40, 256] width 81 height 46
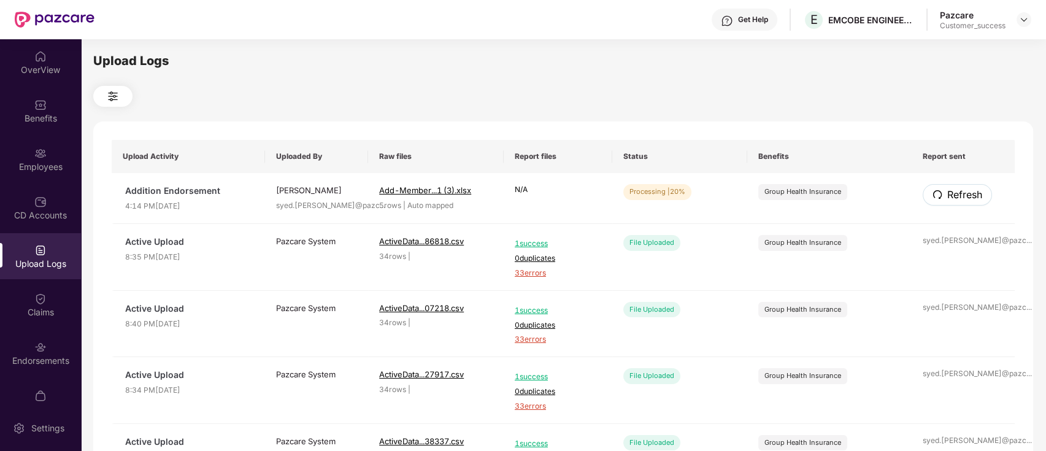
drag, startPoint x: 947, startPoint y: 189, endPoint x: 942, endPoint y: 199, distance: 11.5
click at [947, 190] on span "Refresh" at bounding box center [964, 194] width 35 height 15
drag, startPoint x: 956, startPoint y: 172, endPoint x: 947, endPoint y: 191, distance: 20.6
click at [947, 191] on span "Refresh" at bounding box center [964, 194] width 35 height 15
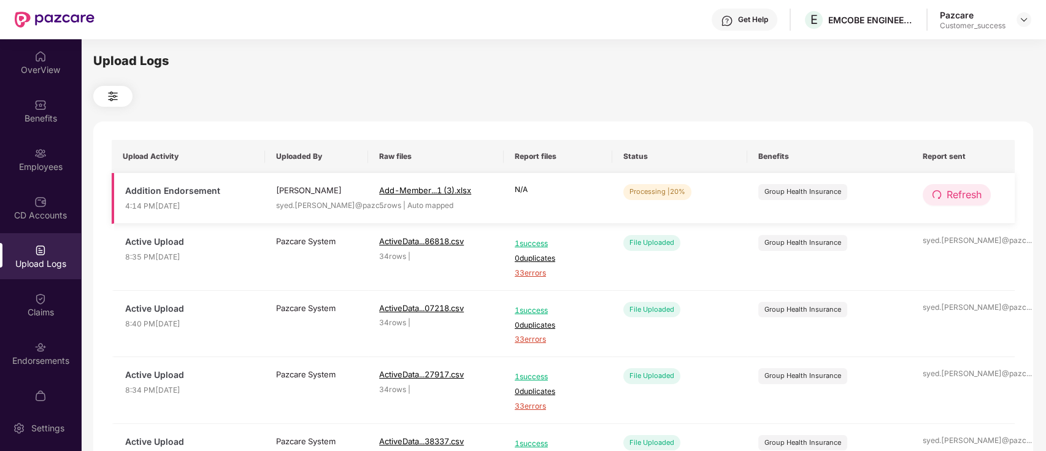
click at [947, 189] on span "Refresh" at bounding box center [964, 194] width 35 height 15
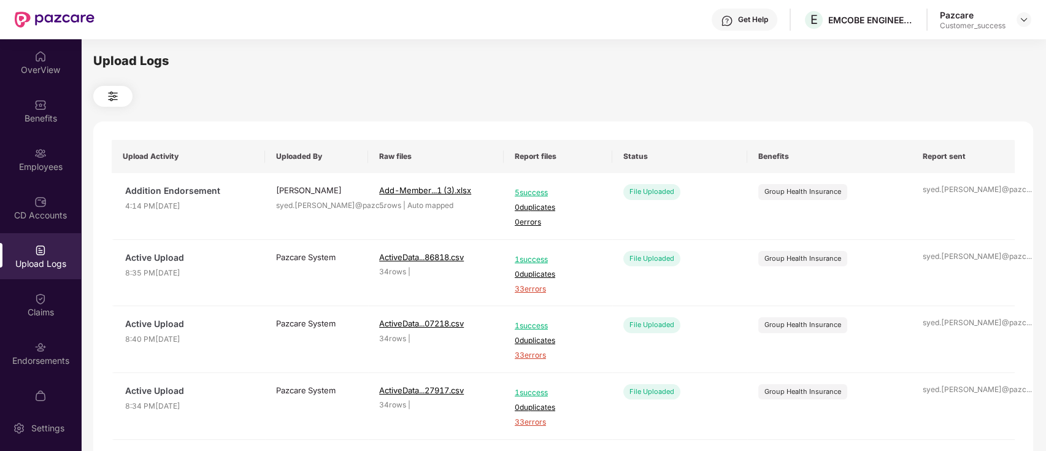
click at [1026, 18] on img at bounding box center [1024, 20] width 10 height 10
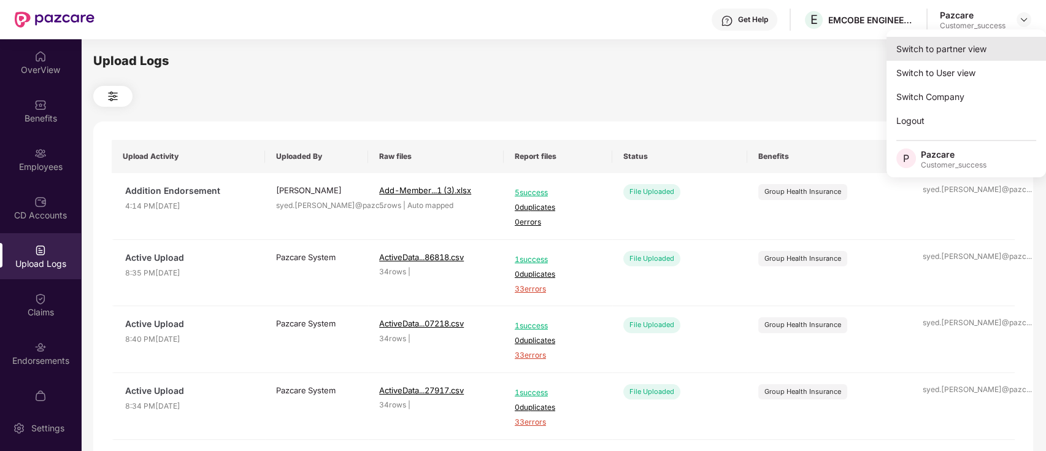
click at [1004, 44] on div "Switch to partner view" at bounding box center [967, 49] width 160 height 24
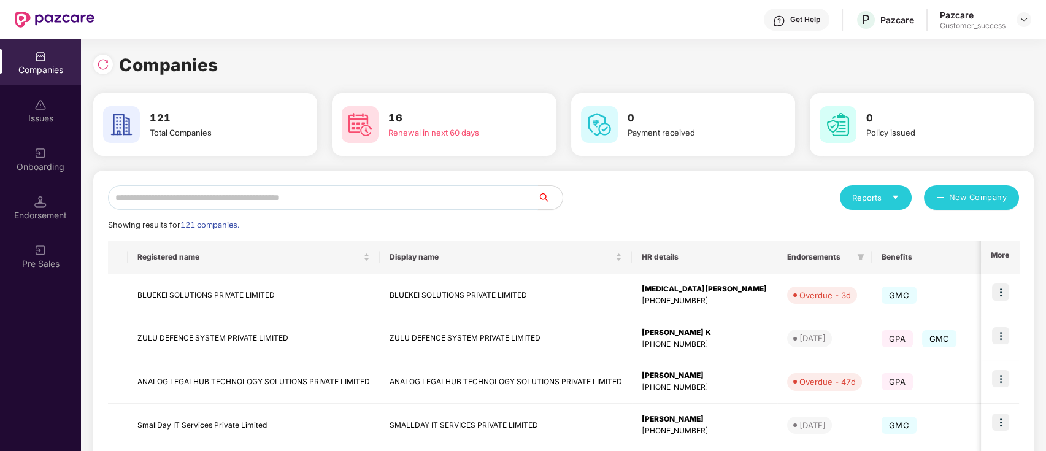
click at [174, 199] on input "text" at bounding box center [323, 197] width 430 height 25
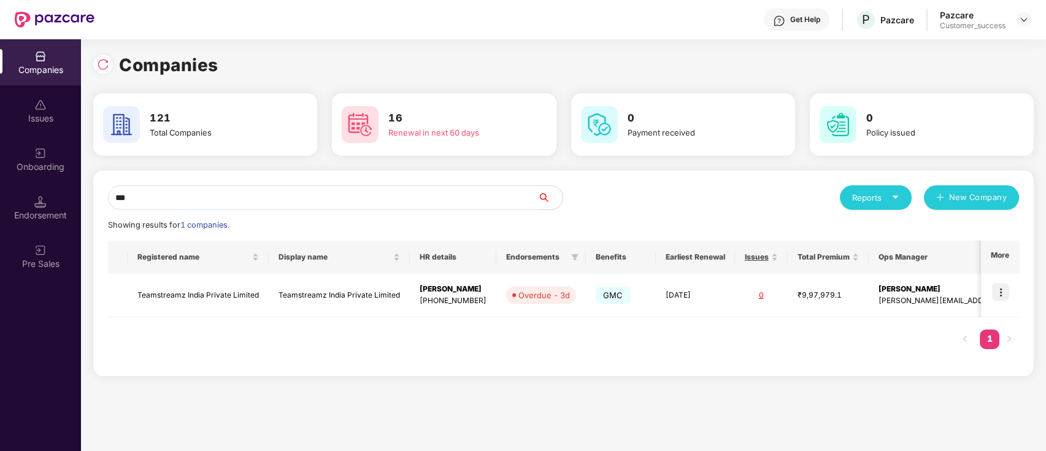
type input "****"
click at [191, 293] on td "Teamstreamz India Private Limited" at bounding box center [198, 296] width 141 height 44
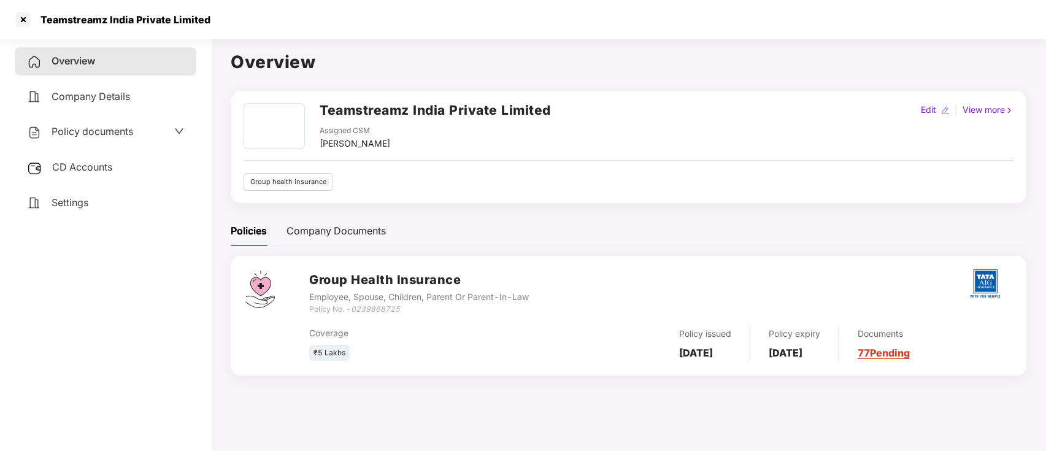
click at [88, 134] on span "Policy documents" at bounding box center [93, 131] width 82 height 12
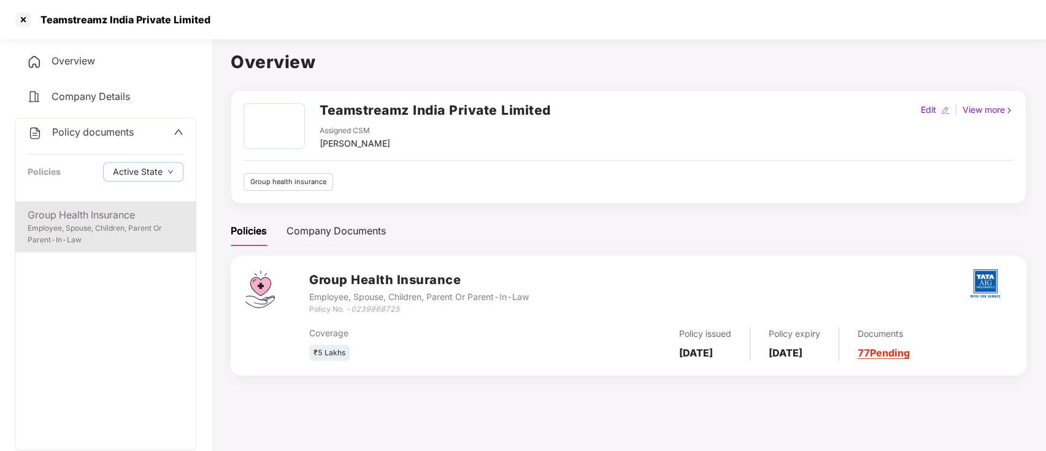
click at [67, 223] on div "Employee, Spouse, Children, Parent Or Parent-In-Law" at bounding box center [106, 234] width 156 height 23
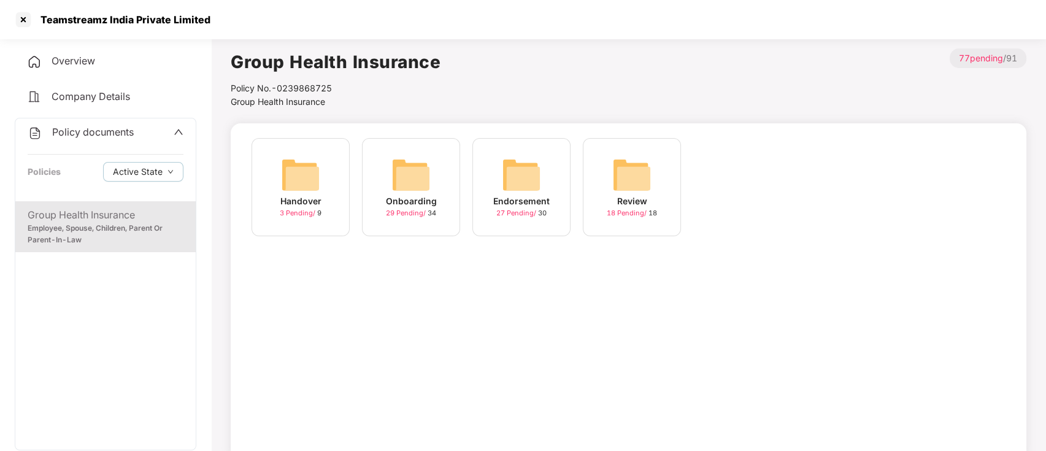
click at [526, 209] on span "27 Pending /" at bounding box center [517, 213] width 42 height 9
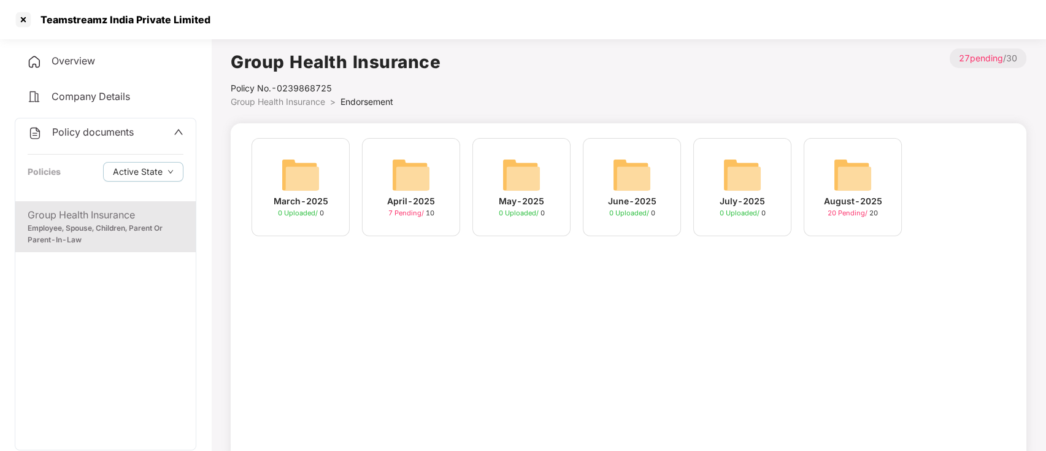
click at [764, 191] on div "July-2025 0 Uploaded / 0" at bounding box center [742, 187] width 98 height 98
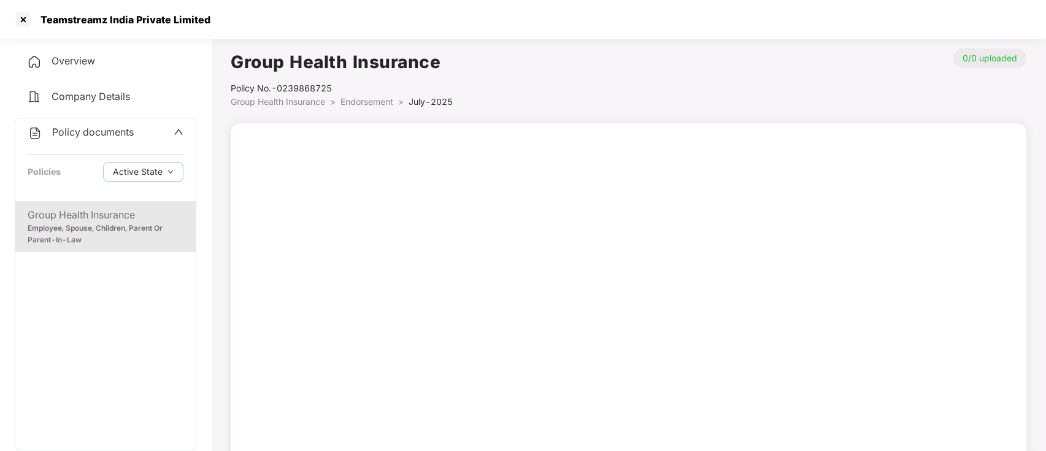
click at [134, 212] on div "Group Health Insurance" at bounding box center [106, 214] width 156 height 15
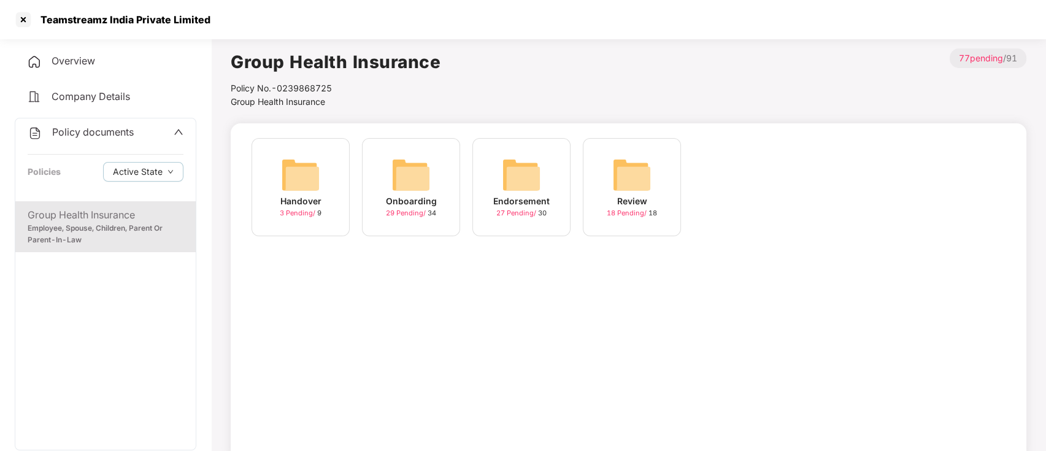
click at [525, 189] on img at bounding box center [521, 174] width 39 height 39
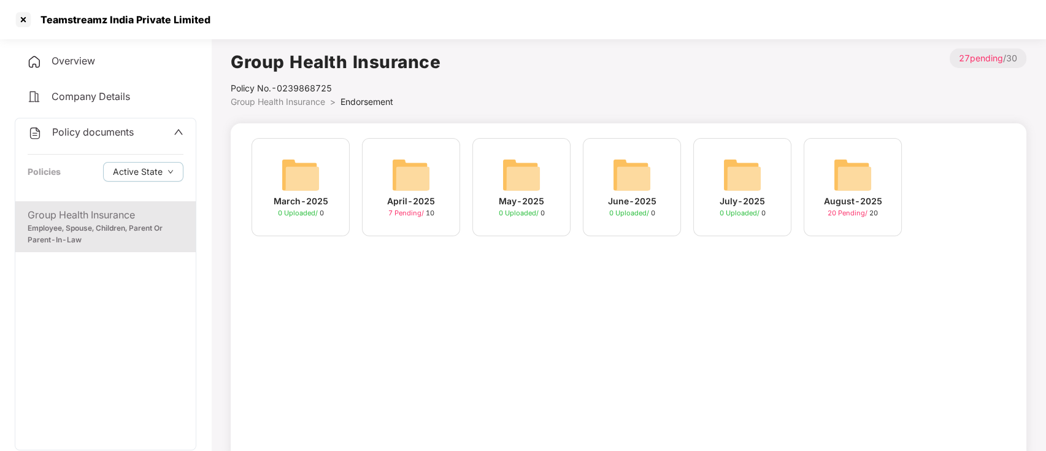
click at [833, 207] on div "August-2025" at bounding box center [853, 200] width 58 height 13
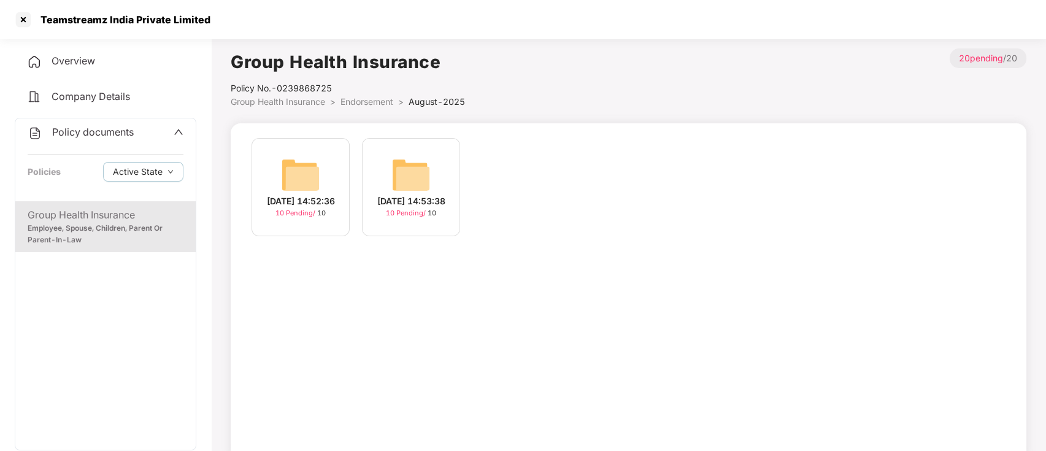
click at [432, 198] on div "[DATE] 14:53:38" at bounding box center [411, 200] width 68 height 13
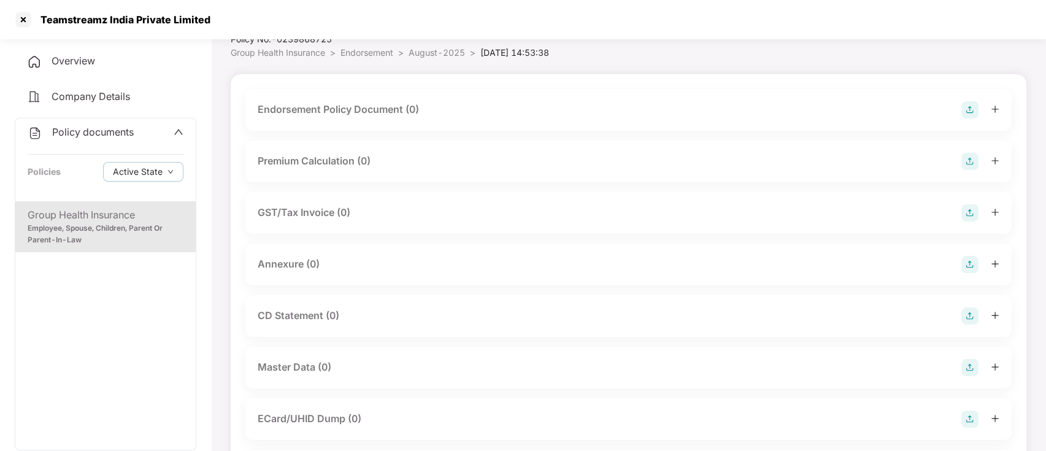
scroll to position [231, 0]
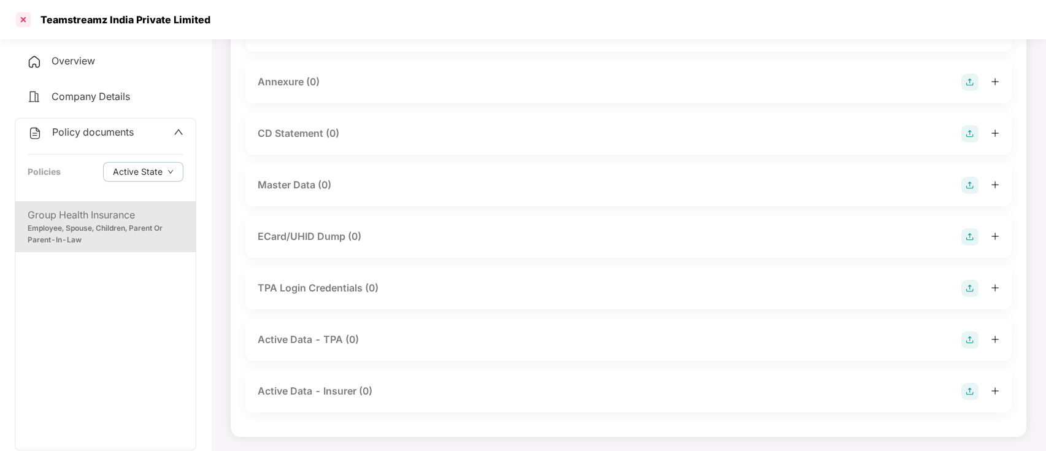
click at [25, 27] on div at bounding box center [23, 20] width 20 height 20
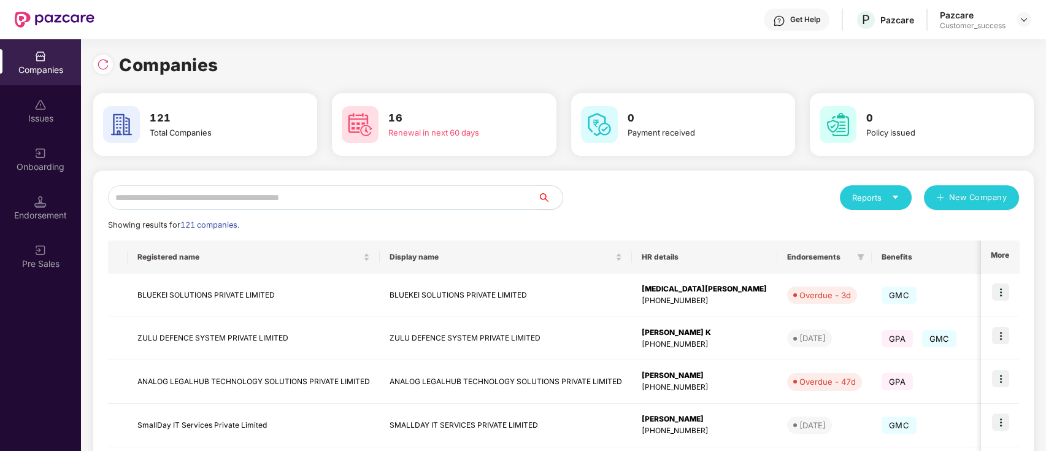
scroll to position [323, 0]
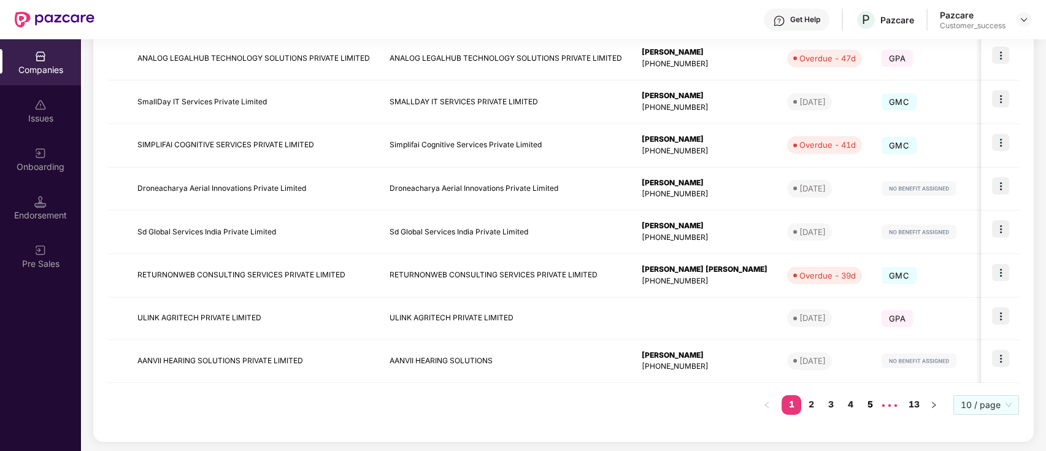
click at [847, 403] on link "4" at bounding box center [851, 404] width 20 height 18
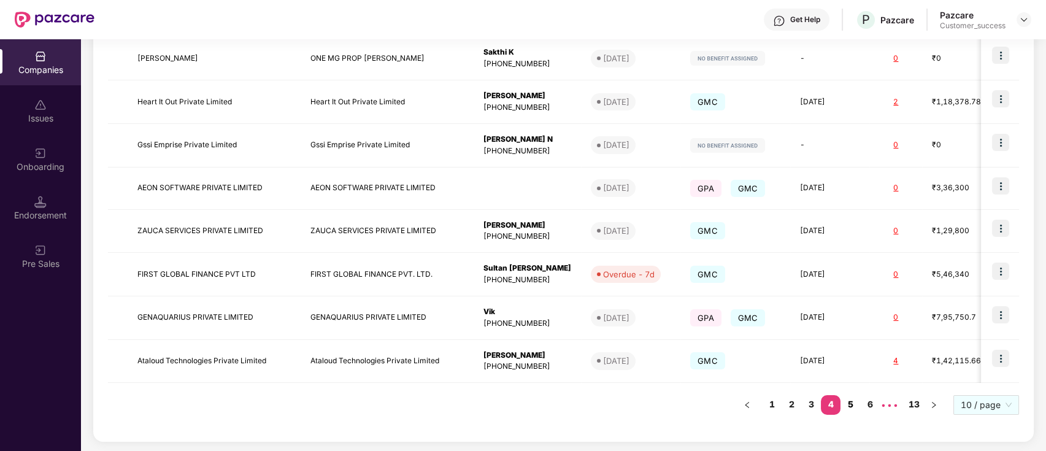
click at [849, 399] on link "5" at bounding box center [851, 404] width 20 height 18
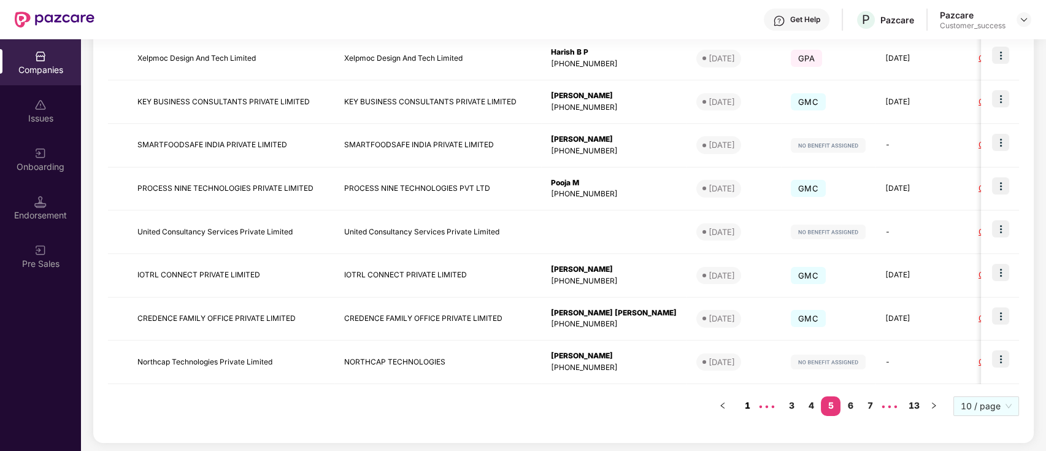
click at [756, 402] on link "1" at bounding box center [747, 405] width 20 height 18
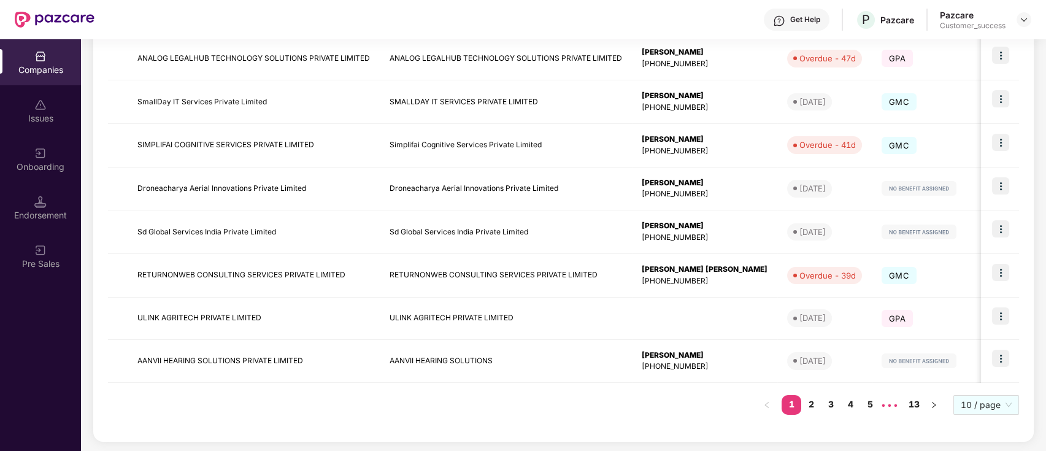
click at [844, 396] on link "4" at bounding box center [851, 404] width 20 height 18
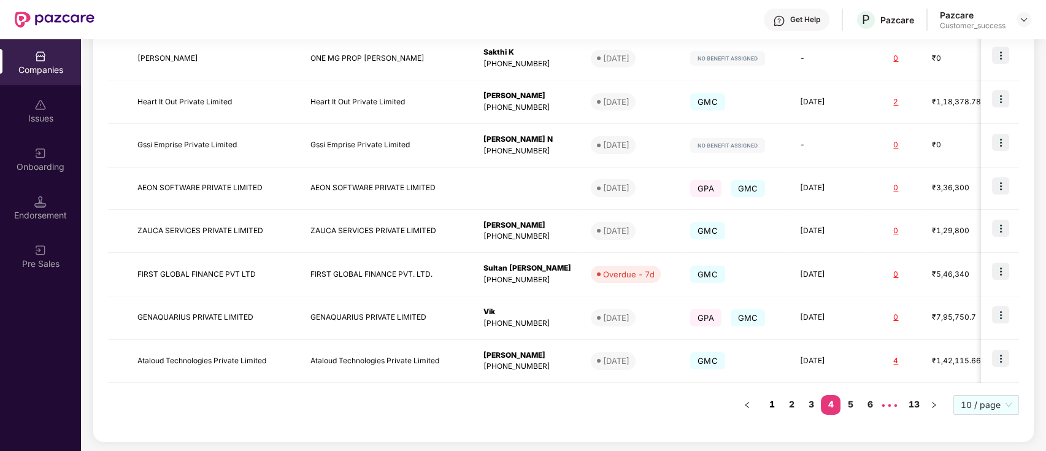
click at [774, 406] on link "1" at bounding box center [772, 404] width 20 height 18
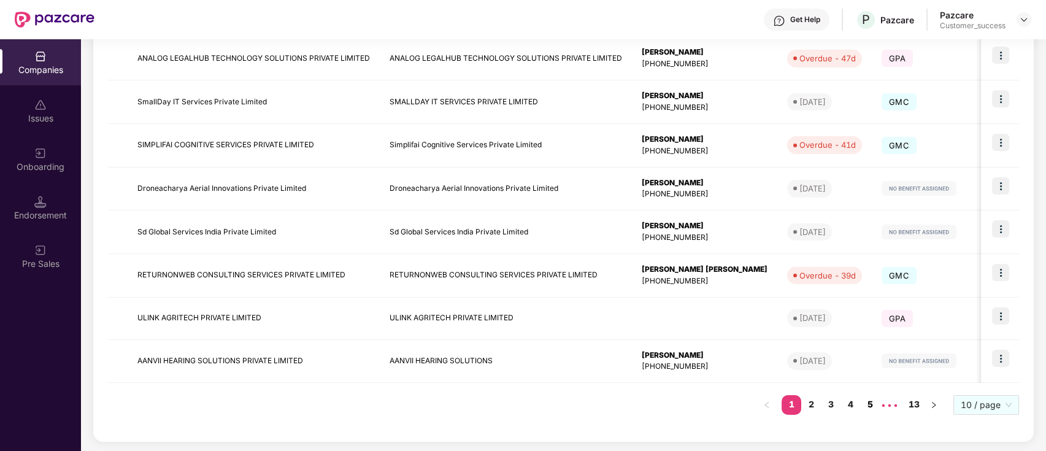
click at [869, 400] on link "5" at bounding box center [870, 404] width 20 height 18
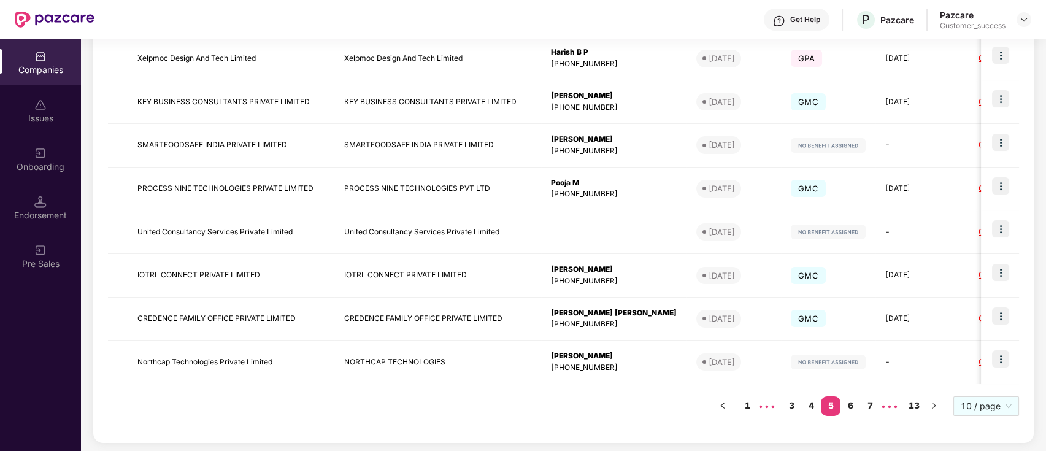
click at [839, 404] on link "5" at bounding box center [831, 405] width 20 height 18
click at [855, 401] on link "6" at bounding box center [851, 405] width 20 height 18
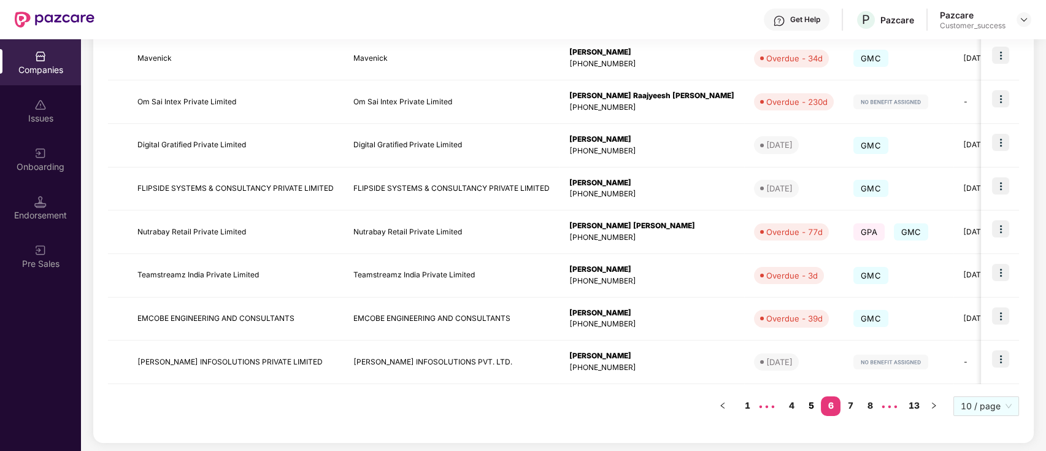
click at [807, 404] on link "5" at bounding box center [811, 405] width 20 height 18
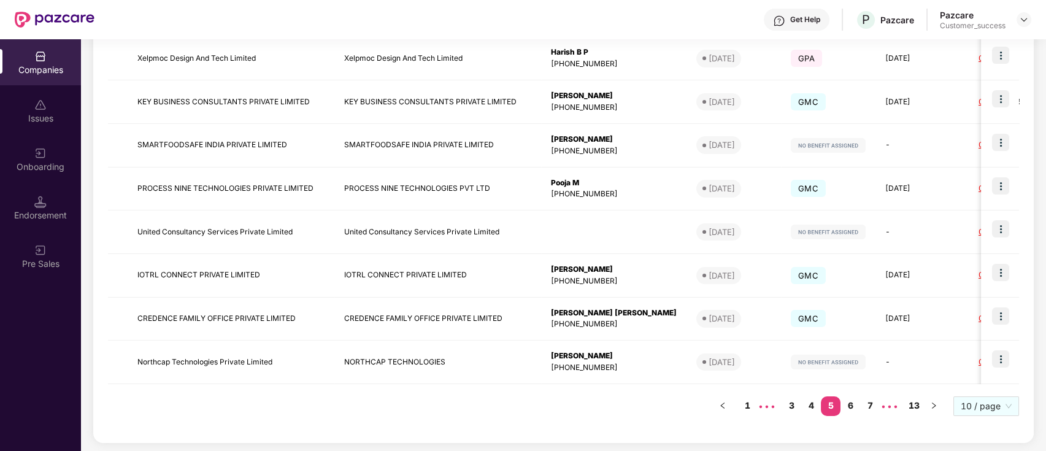
scroll to position [0, 0]
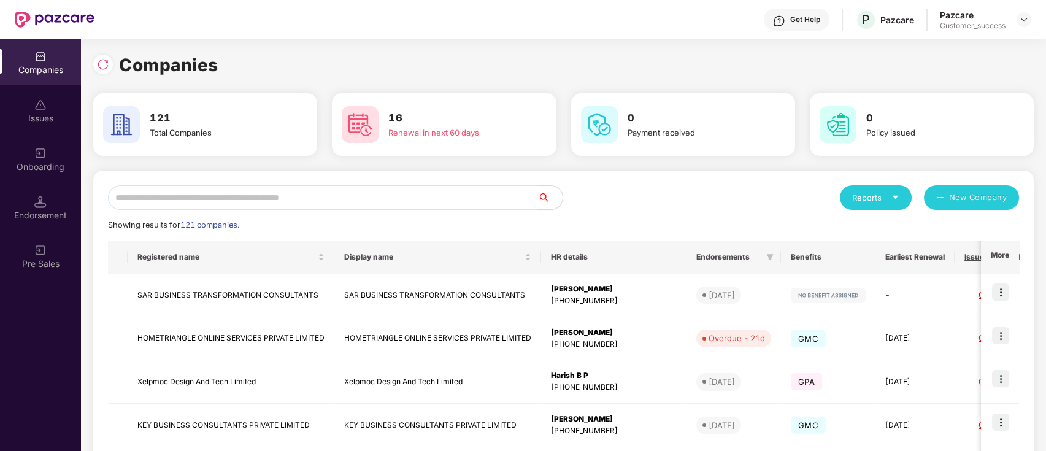
click at [325, 194] on input "text" at bounding box center [323, 197] width 430 height 25
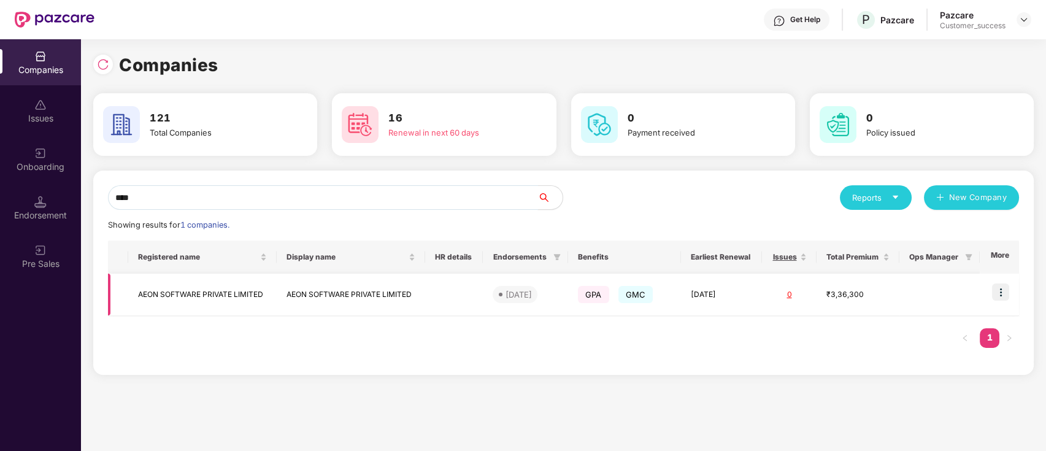
type input "****"
click at [1009, 291] on img at bounding box center [1000, 291] width 17 height 17
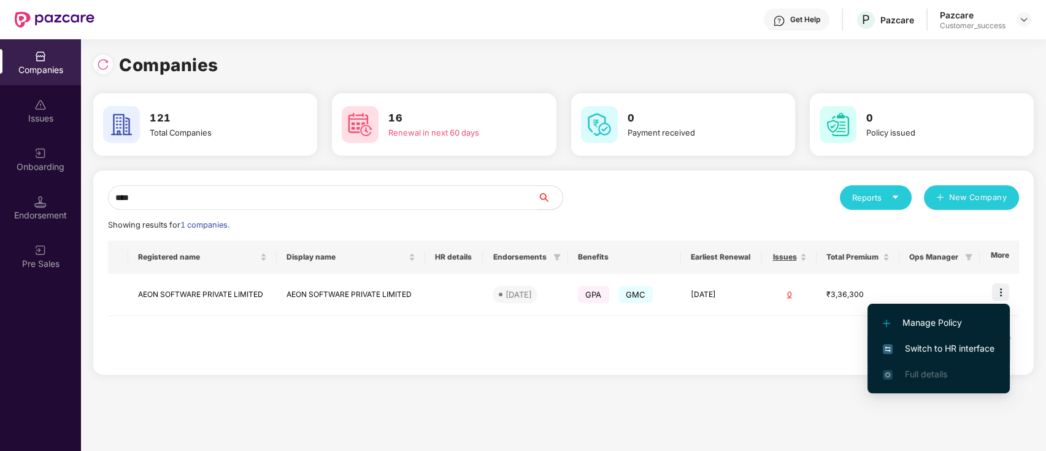
click at [966, 347] on span "Switch to HR interface" at bounding box center [939, 348] width 112 height 13
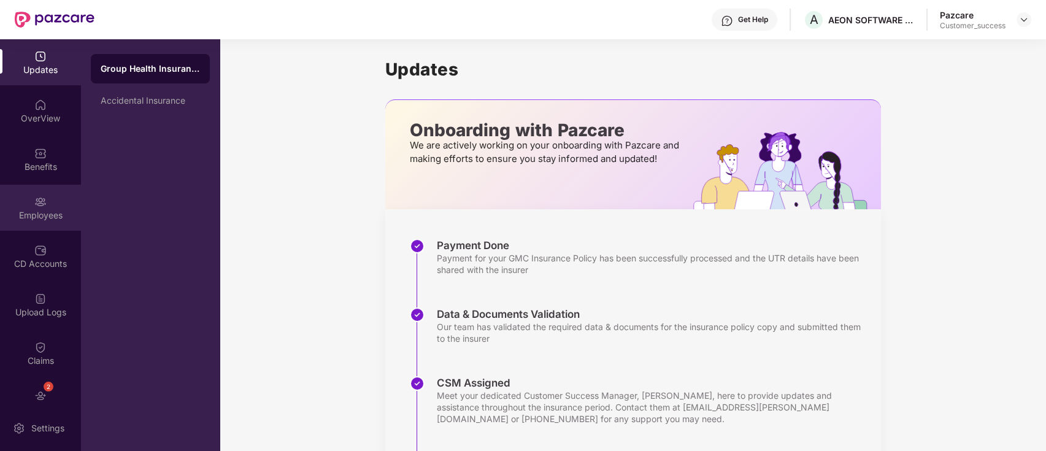
click at [0, 217] on div "Employees" at bounding box center [40, 215] width 81 height 12
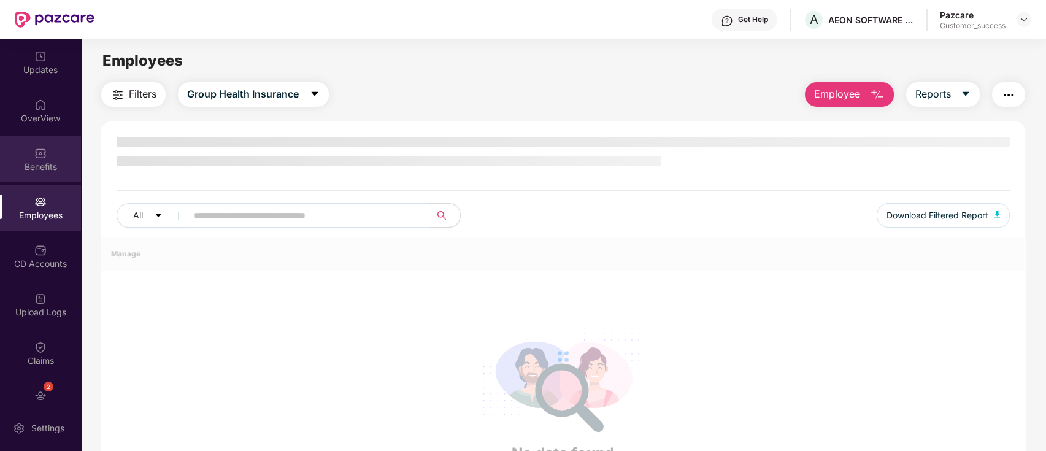
click at [15, 164] on div "Benefits" at bounding box center [40, 167] width 81 height 12
